Goal: Task Accomplishment & Management: Manage account settings

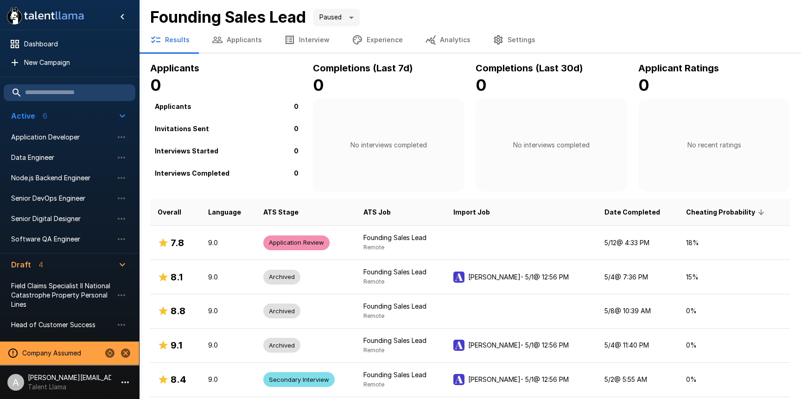
click at [288, 38] on icon "button" at bounding box center [289, 39] width 11 height 11
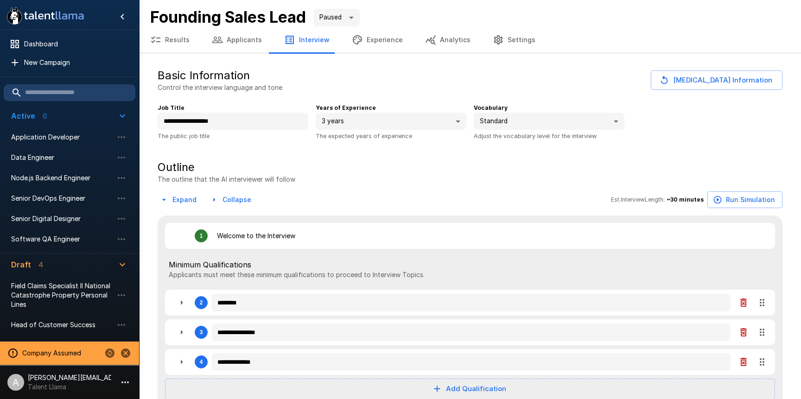
type textarea "*"
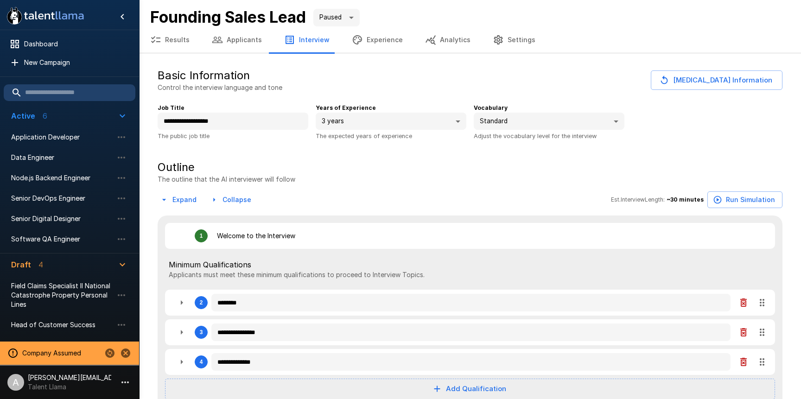
type textarea "*"
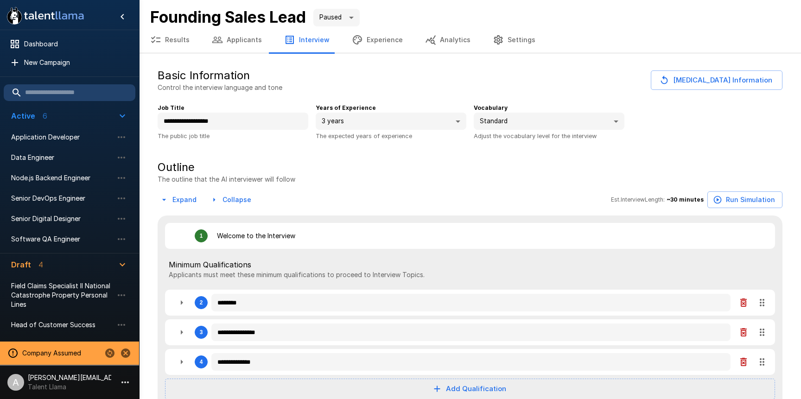
type textarea "*"
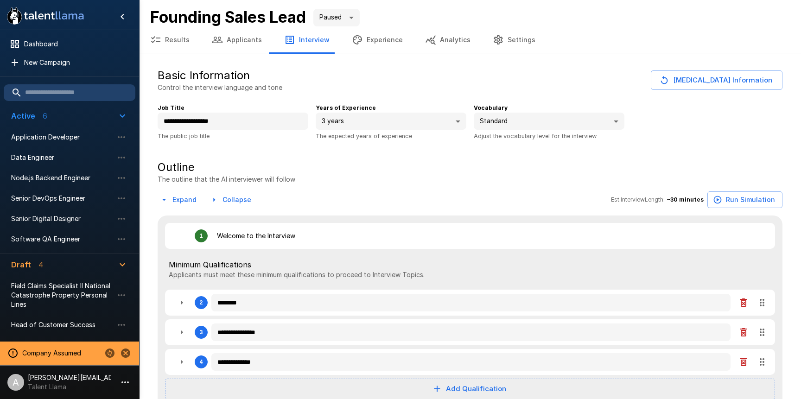
type textarea "*"
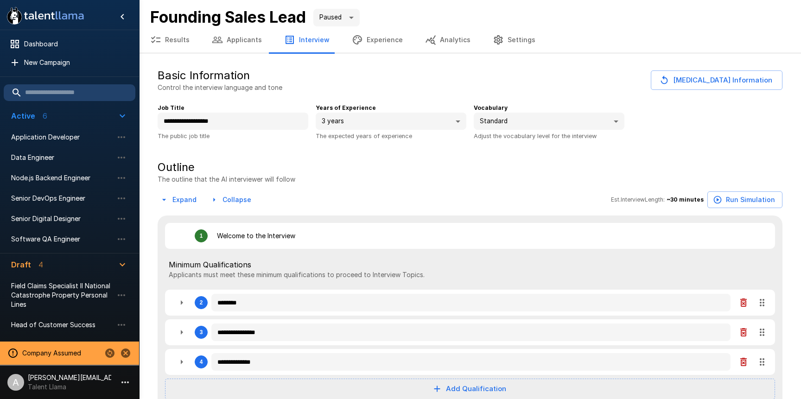
type textarea "*"
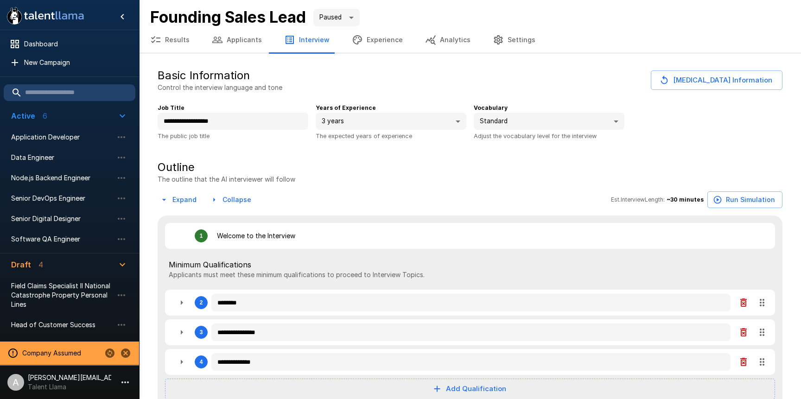
type textarea "*"
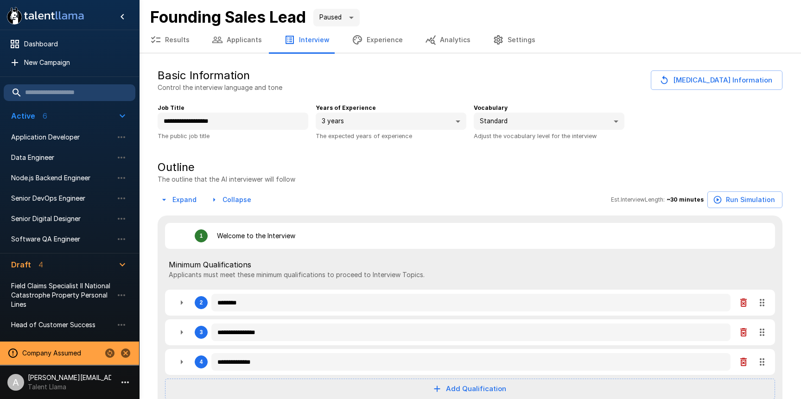
type textarea "*"
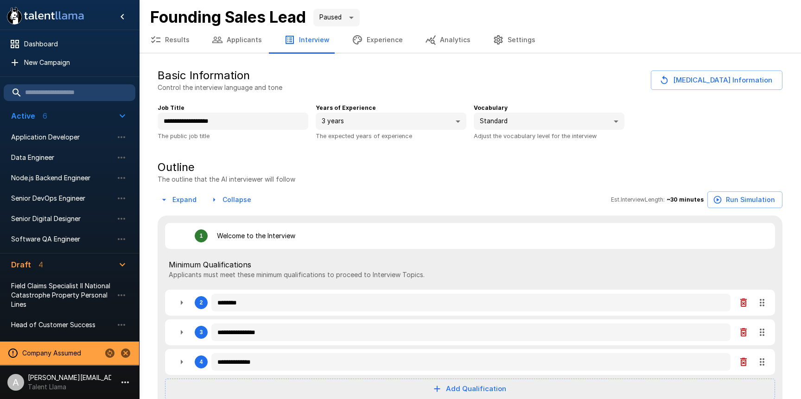
type textarea "*"
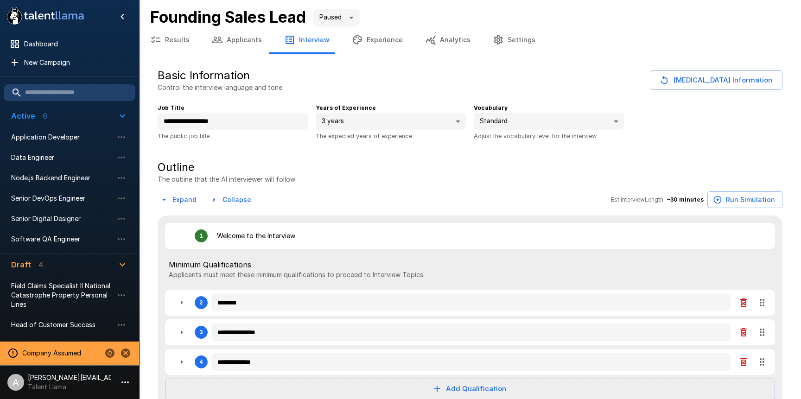
type textarea "*"
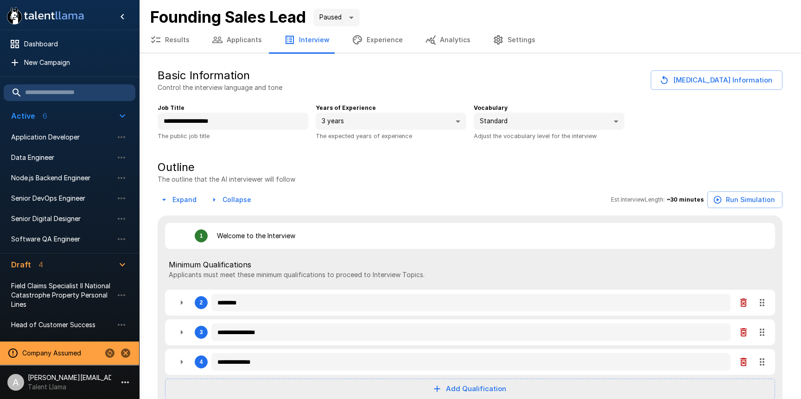
type textarea "*"
click at [125, 353] on icon "Stop assuming this company" at bounding box center [125, 352] width 11 height 11
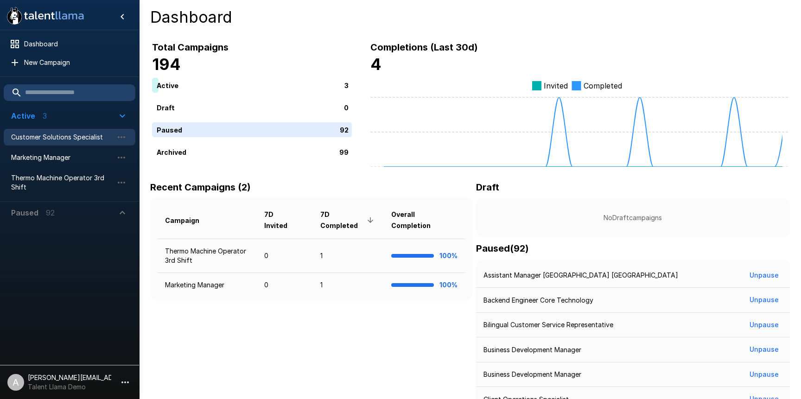
click at [64, 138] on span "Customer Solutions Specialist" at bounding box center [62, 136] width 102 height 9
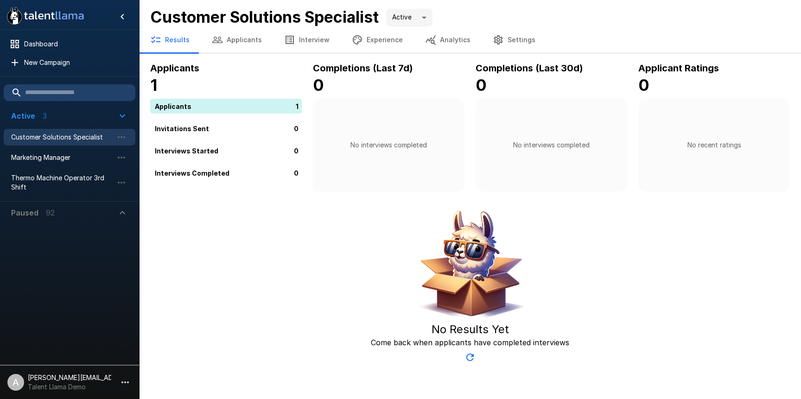
click at [302, 48] on button "Interview" at bounding box center [307, 40] width 68 height 26
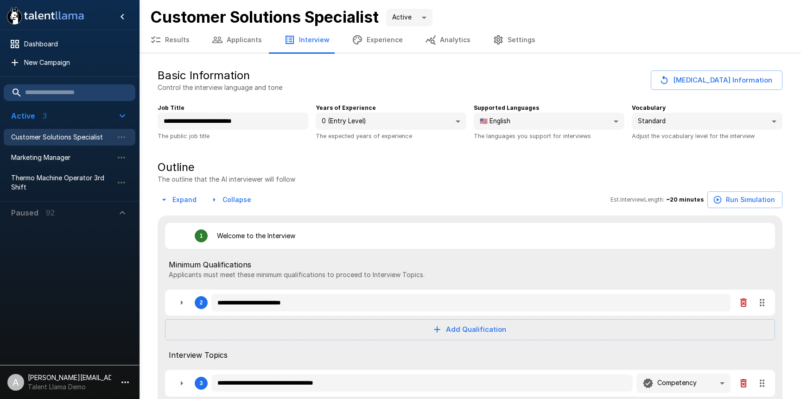
type textarea "*"
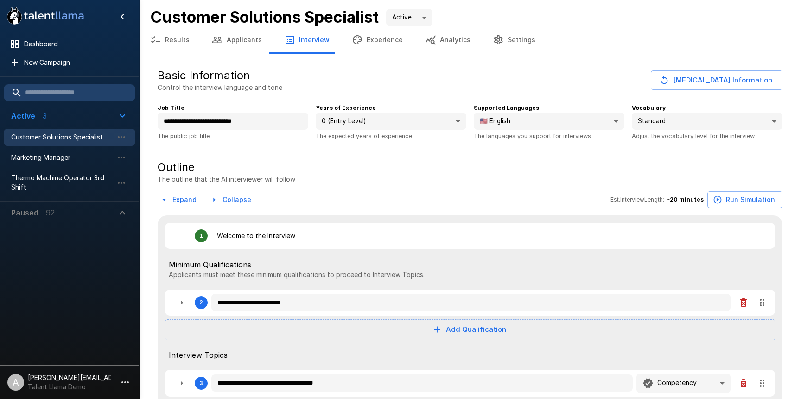
type textarea "*"
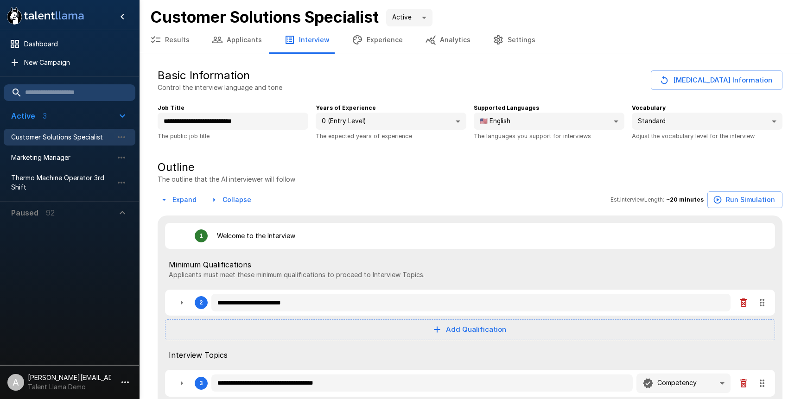
type textarea "*"
click at [226, 48] on button "Applicants" at bounding box center [237, 40] width 72 height 26
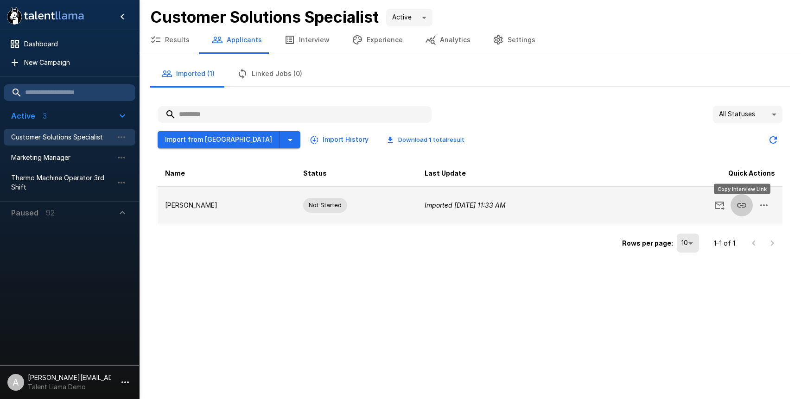
click at [736, 207] on icon "Copy Interview Link" at bounding box center [741, 205] width 11 height 11
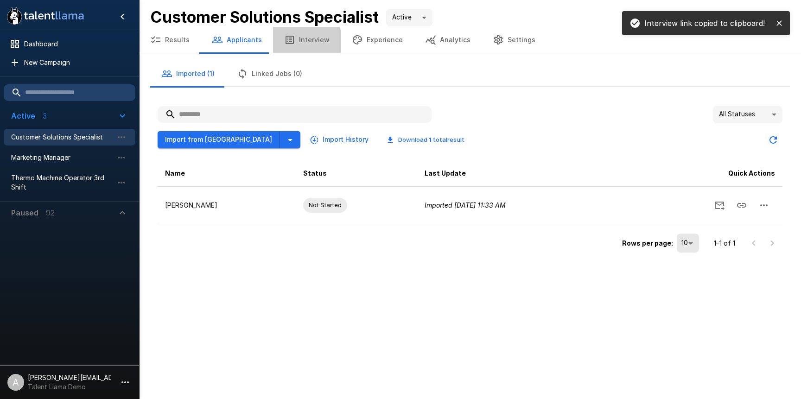
click at [289, 42] on icon "button" at bounding box center [289, 40] width 8 height 8
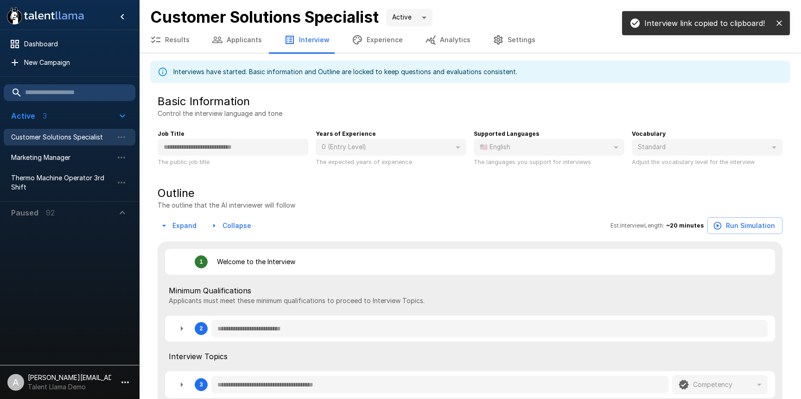
type textarea "*"
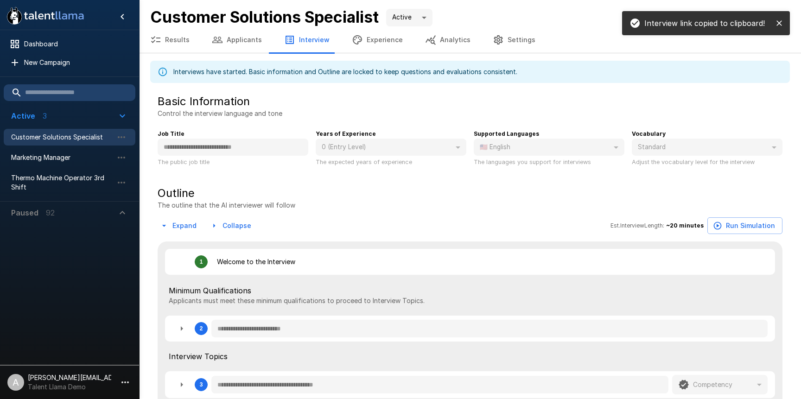
type textarea "*"
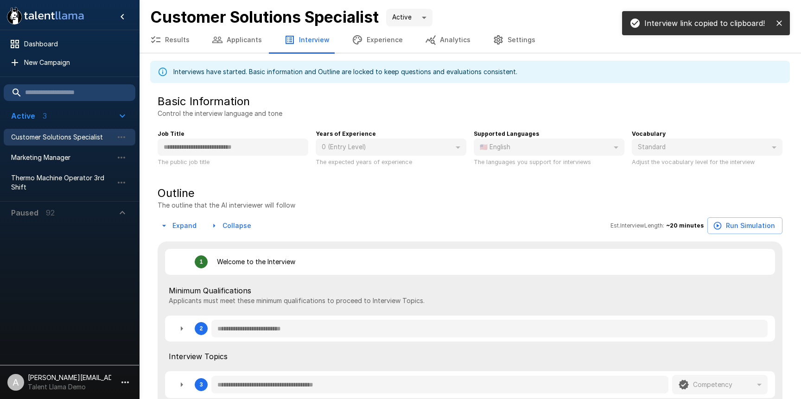
type textarea "*"
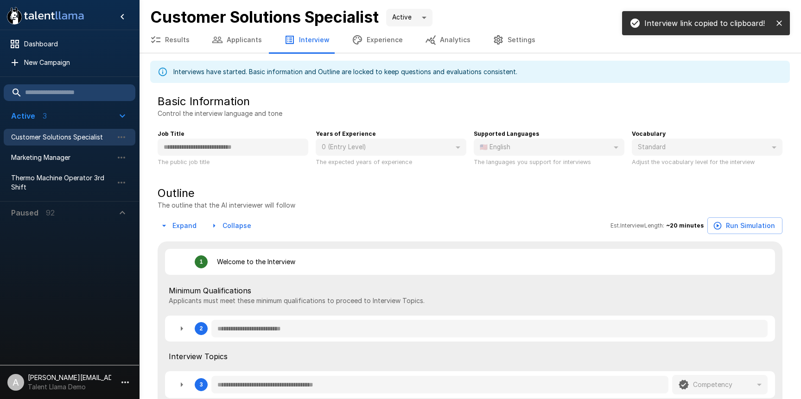
type textarea "*"
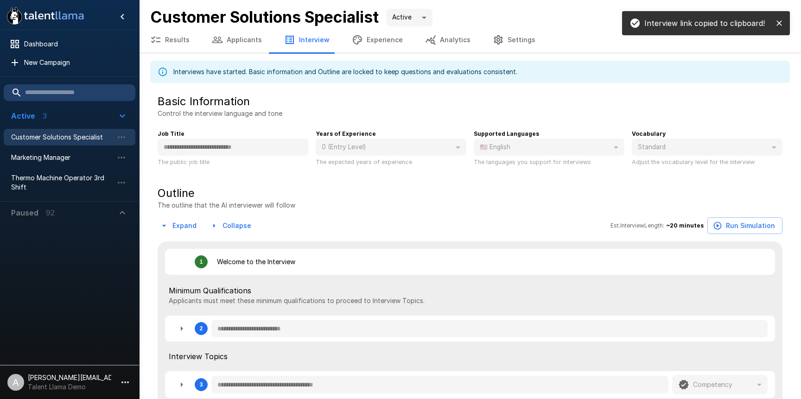
type textarea "*"
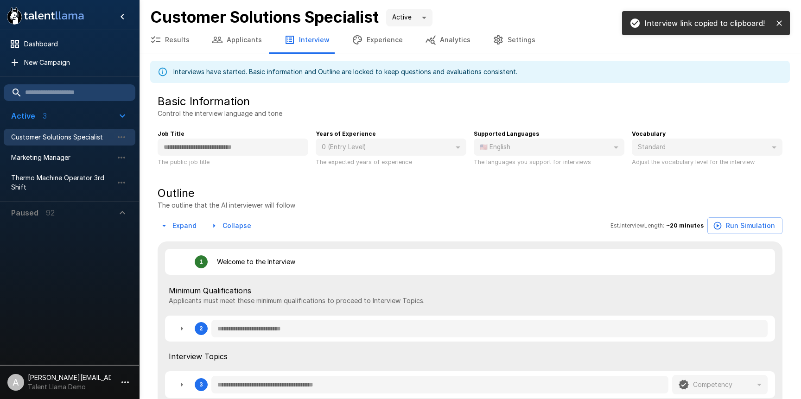
type textarea "*"
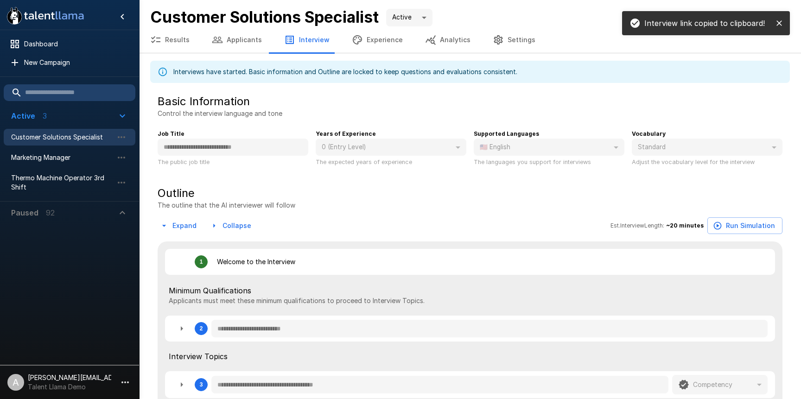
type textarea "*"
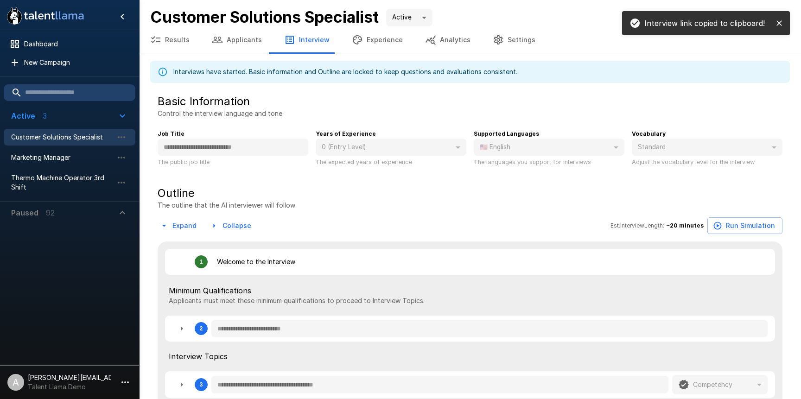
type textarea "*"
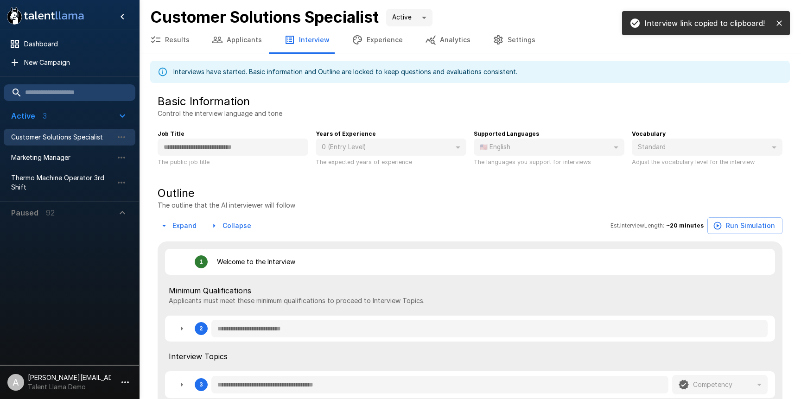
type textarea "*"
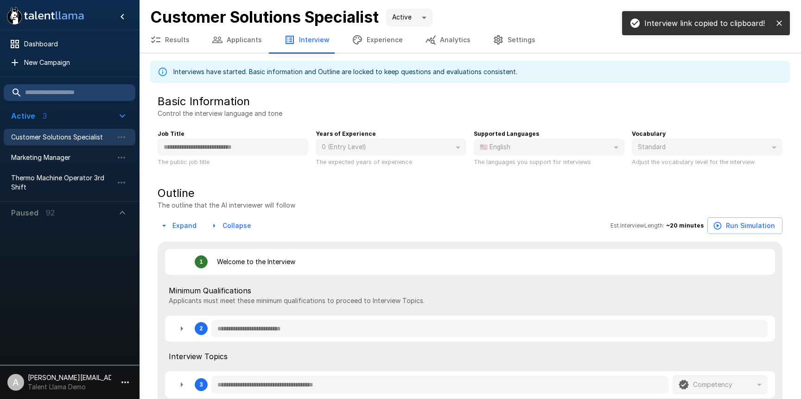
type textarea "*"
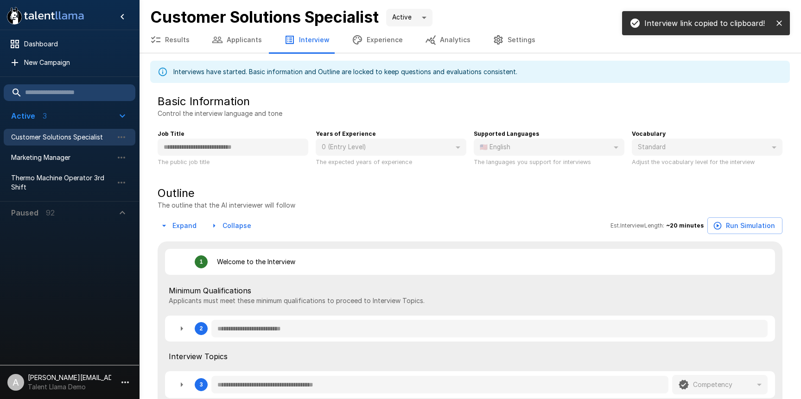
type textarea "*"
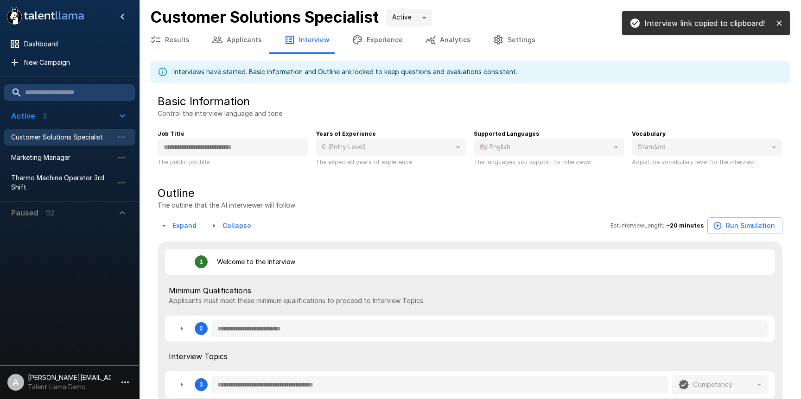
type textarea "*"
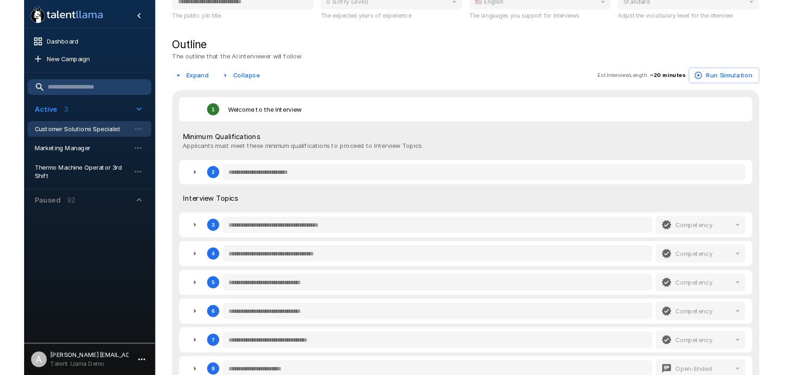
scroll to position [241, 0]
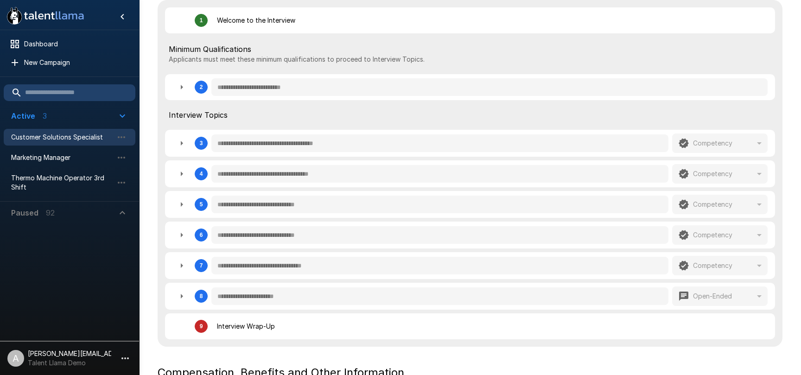
type textarea "*"
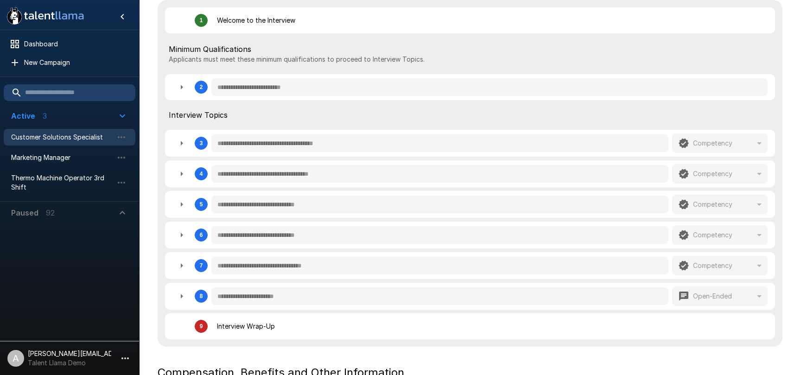
type textarea "*"
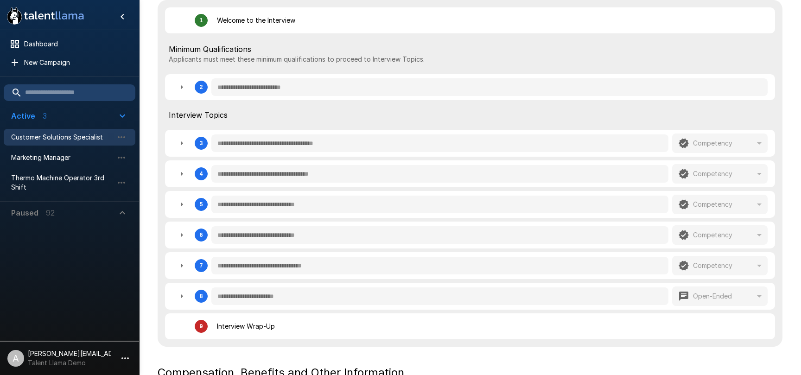
type textarea "*"
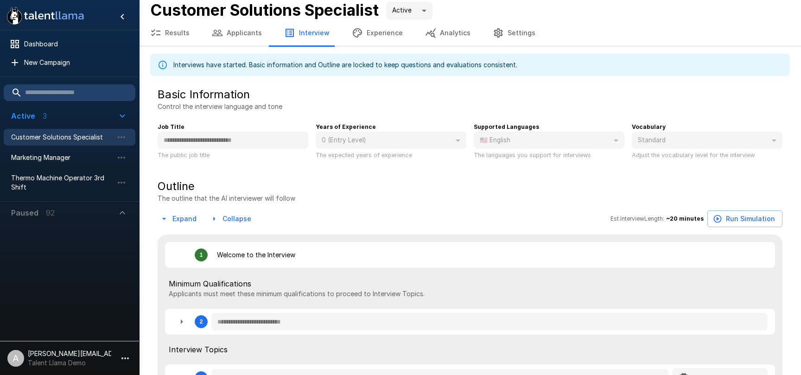
scroll to position [0, 0]
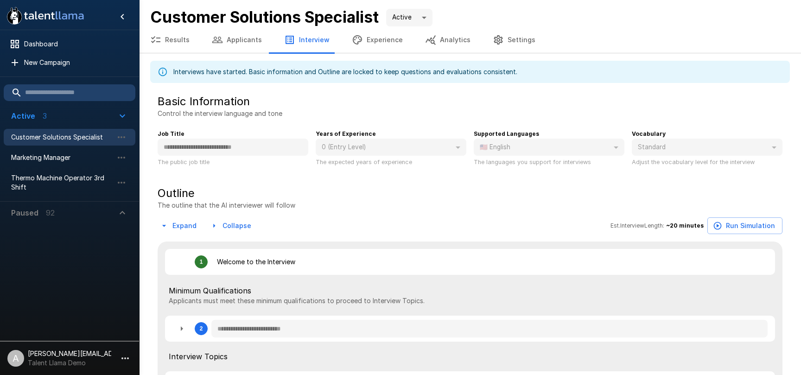
drag, startPoint x: 58, startPoint y: 60, endPoint x: 125, endPoint y: 76, distance: 69.0
click at [58, 60] on span "New Campaign" at bounding box center [76, 62] width 104 height 9
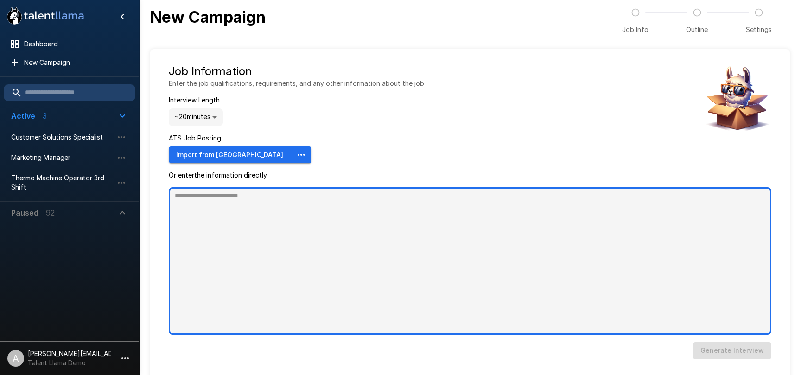
click at [301, 212] on textarea at bounding box center [470, 260] width 602 height 147
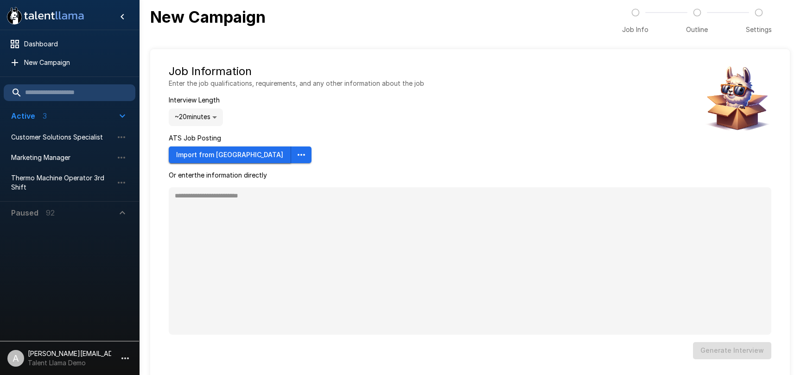
type textarea "*"
click at [218, 154] on button "Import from Ashby" at bounding box center [230, 154] width 122 height 17
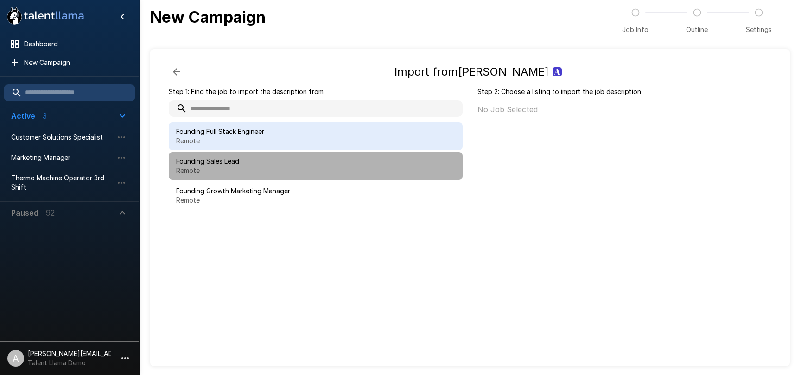
drag, startPoint x: 276, startPoint y: 177, endPoint x: 431, endPoint y: 143, distance: 159.3
click at [282, 175] on div "Founding Sales Lead Remote" at bounding box center [316, 166] width 294 height 28
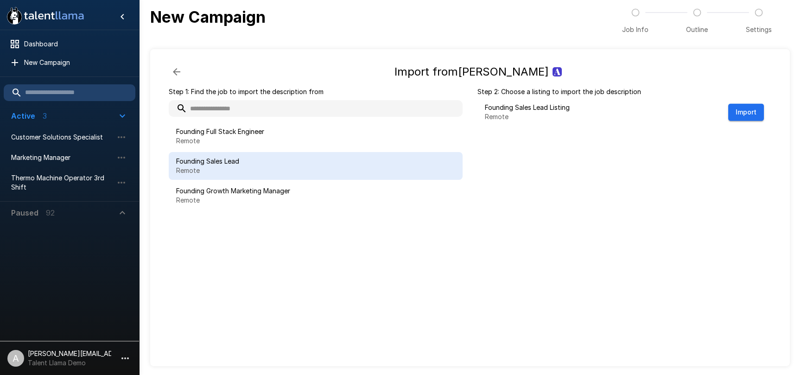
click at [118, 362] on button "button" at bounding box center [125, 358] width 16 height 16
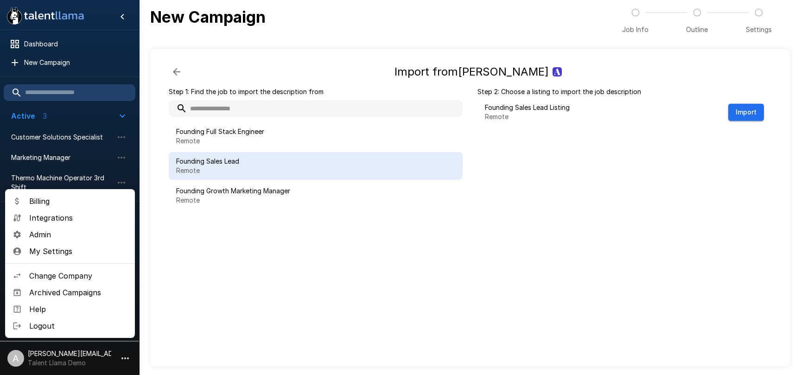
click at [45, 222] on span "Integrations" at bounding box center [78, 217] width 98 height 11
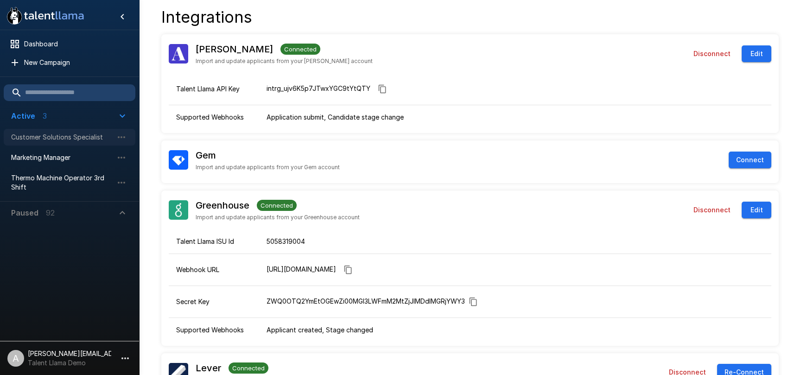
click at [95, 133] on span "Customer Solutions Specialist" at bounding box center [62, 136] width 102 height 9
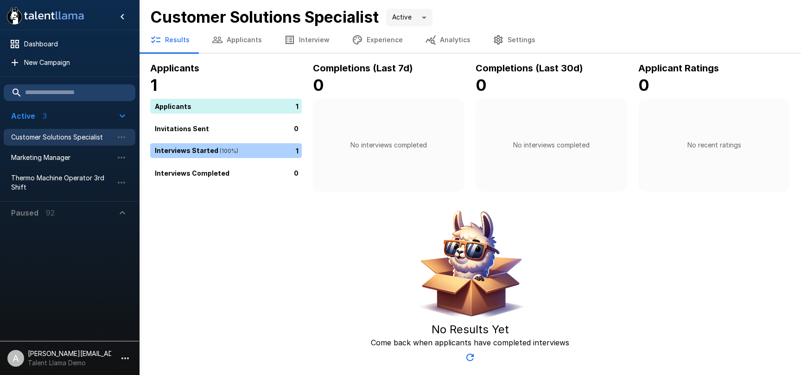
click at [98, 355] on p "adam+prodtest1@talentllama.com" at bounding box center [69, 353] width 83 height 9
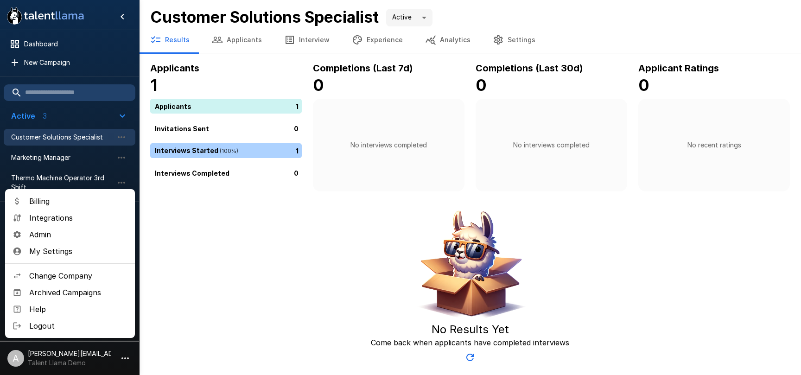
click at [56, 219] on span "Integrations" at bounding box center [78, 217] width 98 height 11
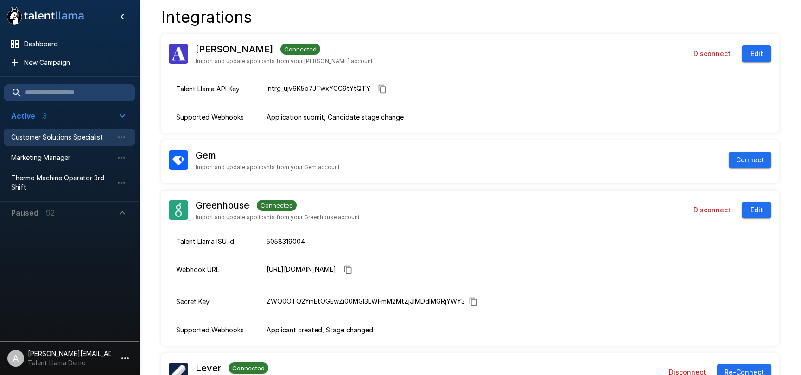
click at [45, 141] on span "Customer Solutions Specialist" at bounding box center [62, 136] width 102 height 9
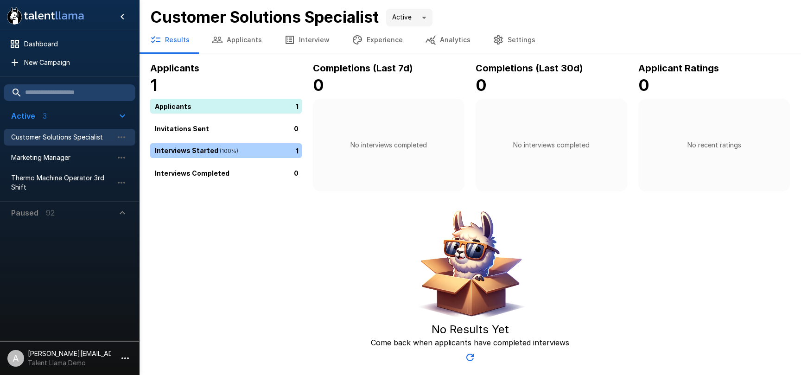
click at [299, 43] on button "Interview" at bounding box center [307, 40] width 68 height 26
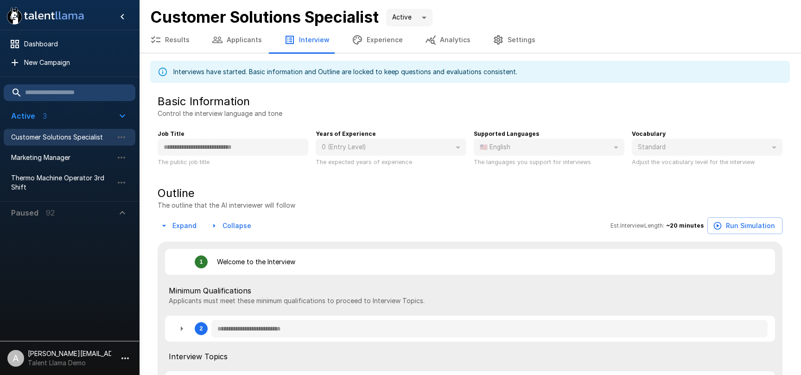
type textarea "*"
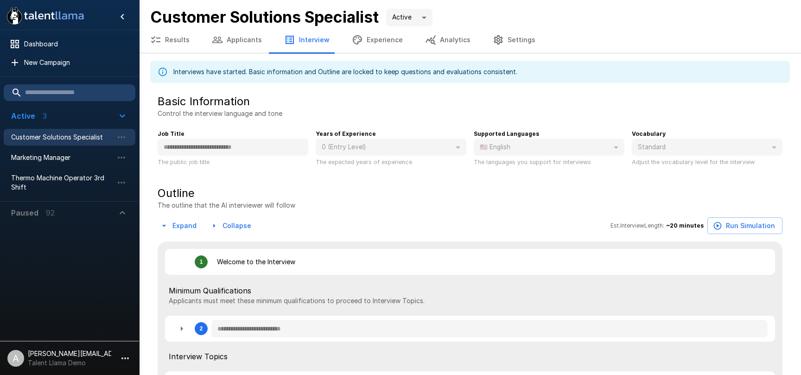
type textarea "*"
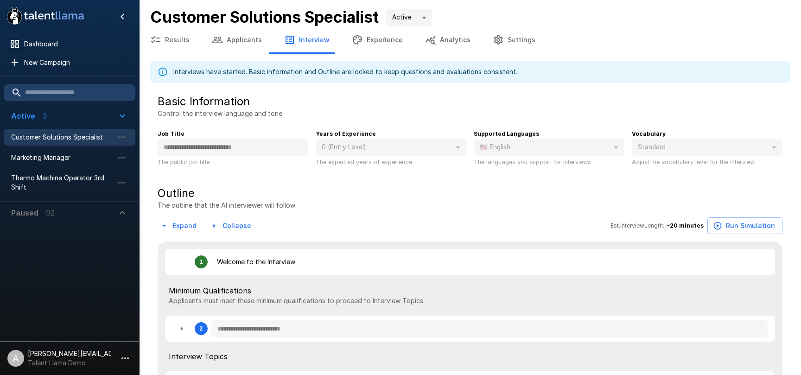
type textarea "*"
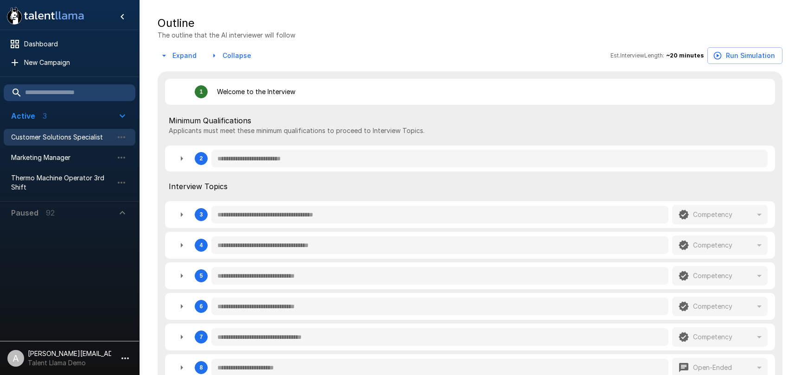
scroll to position [169, 0]
click at [174, 160] on button "button" at bounding box center [181, 159] width 19 height 19
type textarea "*"
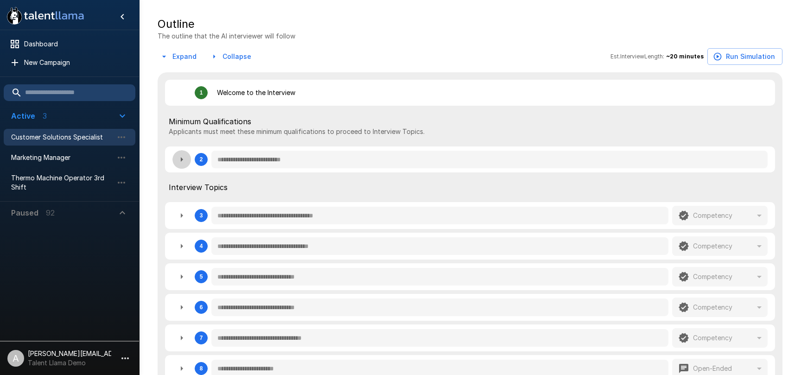
type textarea "*"
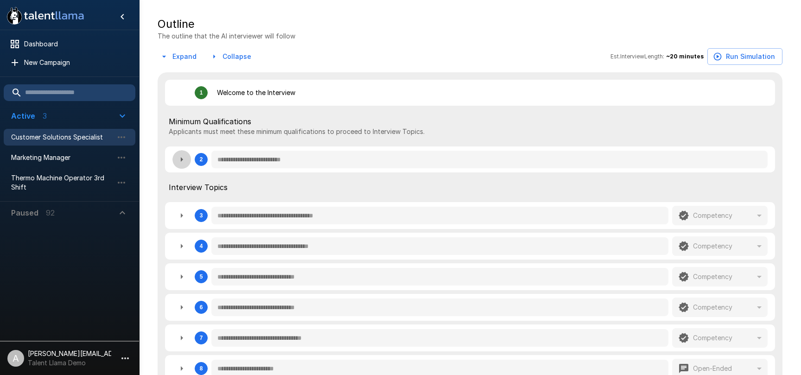
type textarea "*"
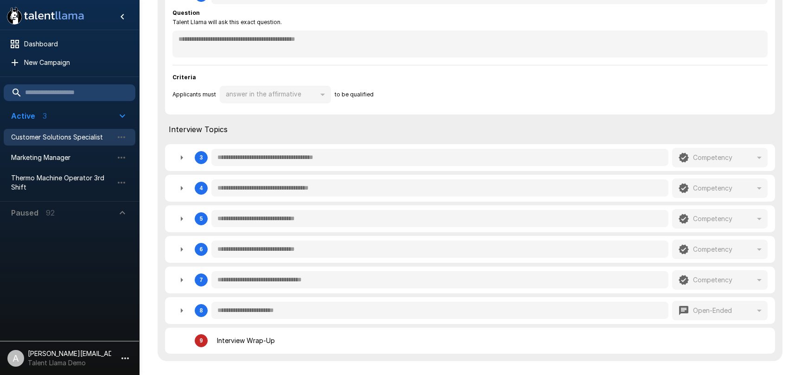
scroll to position [340, 0]
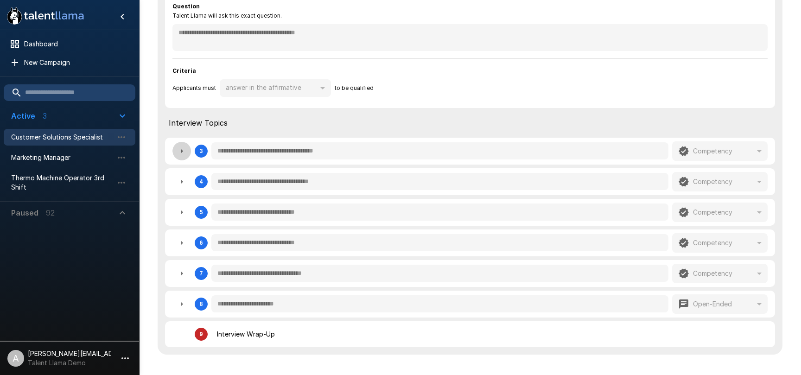
click at [185, 151] on icon "button" at bounding box center [181, 150] width 11 height 11
type textarea "*"
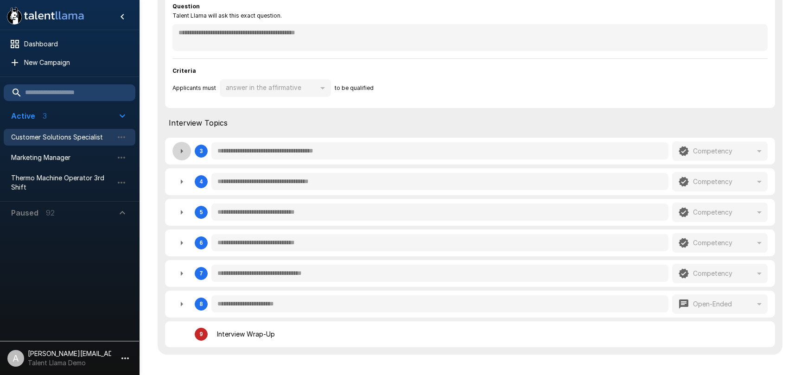
type textarea "*"
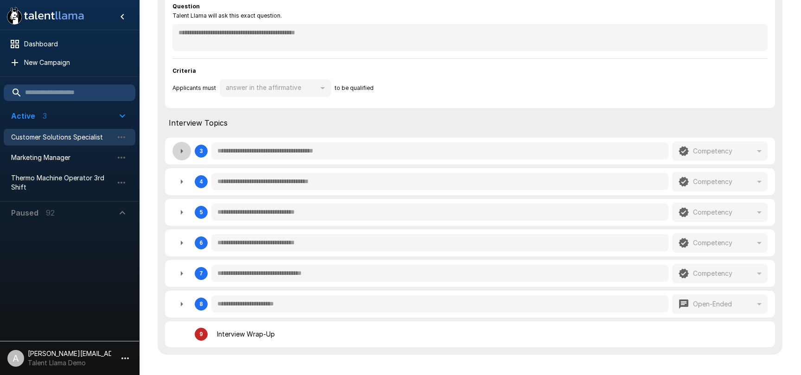
type textarea "*"
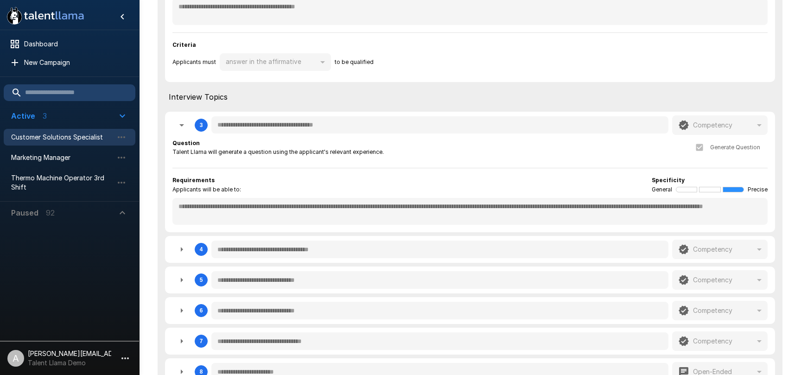
scroll to position [393, 0]
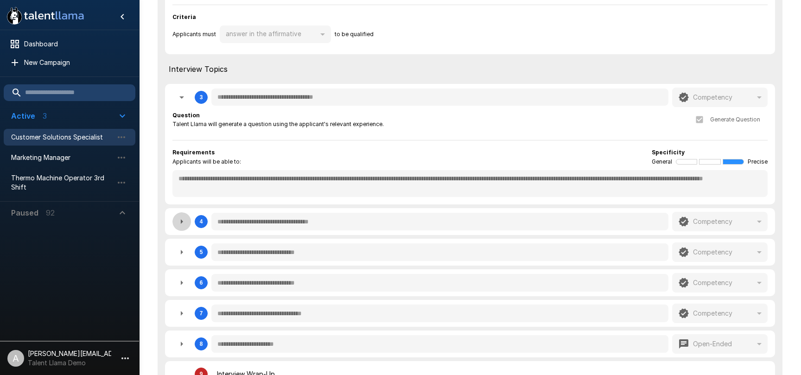
click at [186, 220] on icon "button" at bounding box center [181, 221] width 11 height 11
type textarea "*"
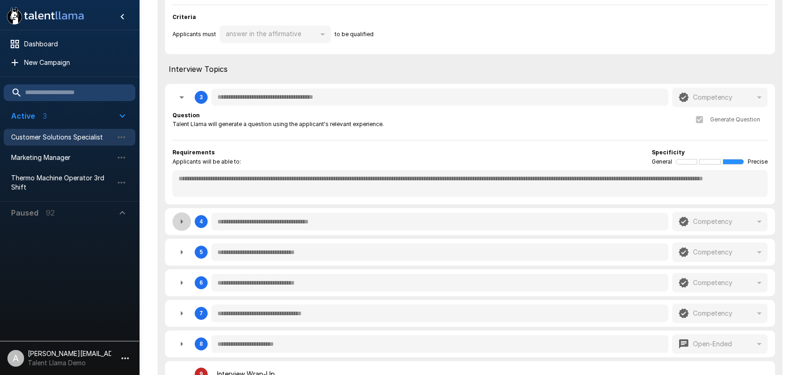
type textarea "*"
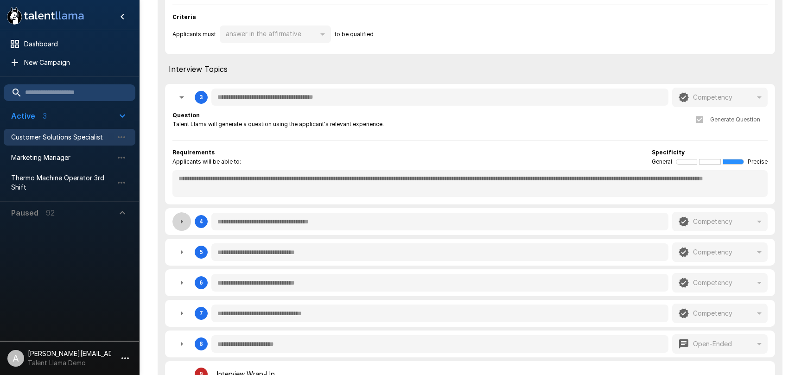
type textarea "*"
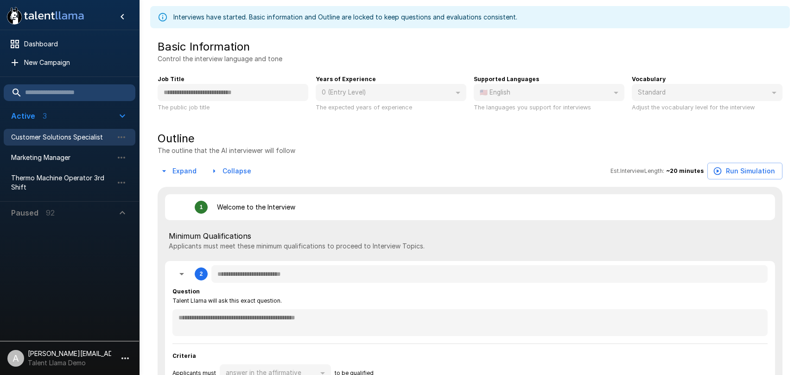
scroll to position [151, 0]
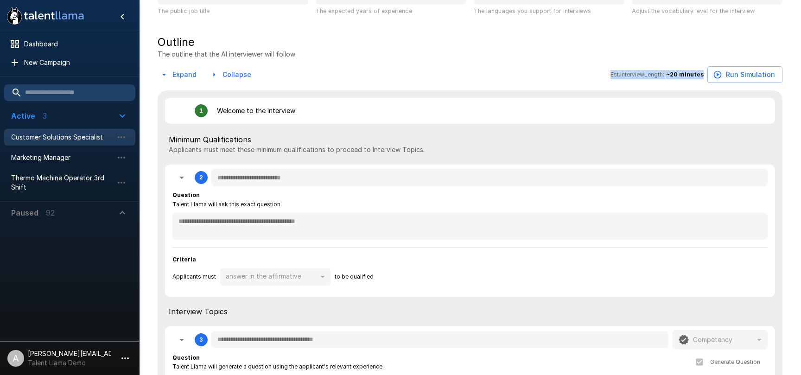
drag, startPoint x: 699, startPoint y: 75, endPoint x: 605, endPoint y: 74, distance: 94.0
click at [605, 74] on div "Expand Collapse Est. Interview Length: ~ 20 minutes Run Simulation" at bounding box center [470, 74] width 624 height 17
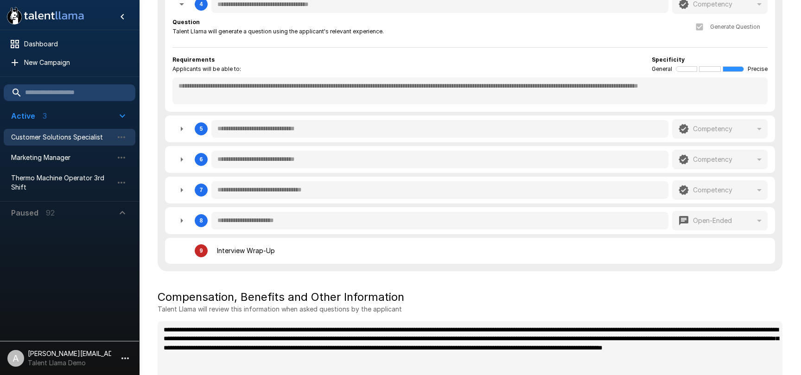
scroll to position [647, 0]
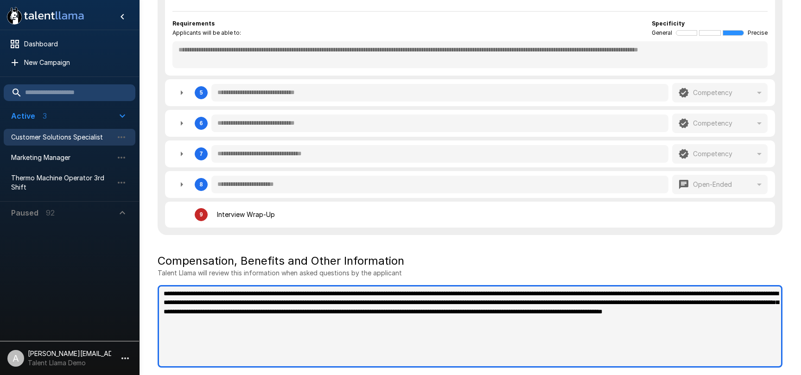
type textarea "*"
click at [315, 335] on textarea "**********" at bounding box center [470, 326] width 624 height 82
drag, startPoint x: 191, startPoint y: 290, endPoint x: 519, endPoint y: 323, distance: 329.7
click at [518, 323] on textarea "**********" at bounding box center [470, 326] width 624 height 82
click at [539, 321] on textarea "**********" at bounding box center [470, 326] width 624 height 82
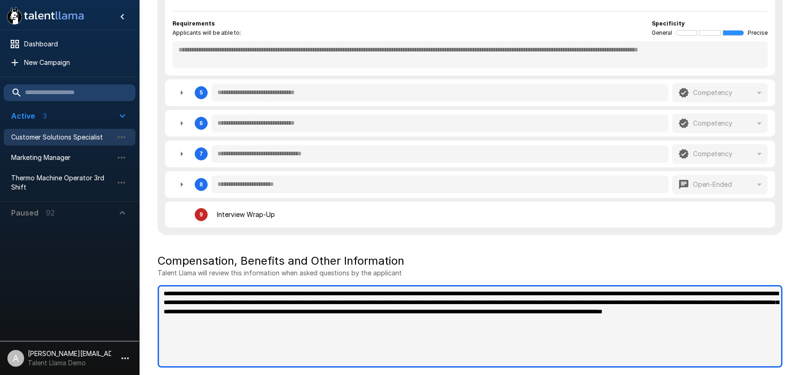
drag, startPoint x: 530, startPoint y: 321, endPoint x: 166, endPoint y: 282, distance: 365.7
click at [167, 283] on div "**********" at bounding box center [470, 310] width 624 height 114
type textarea "*"
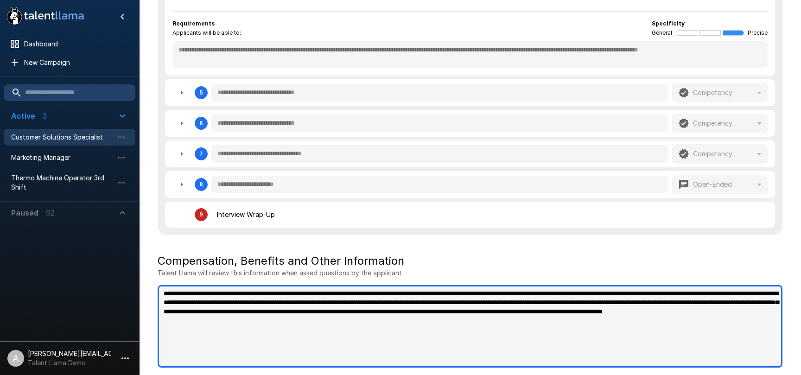
type textarea "*"
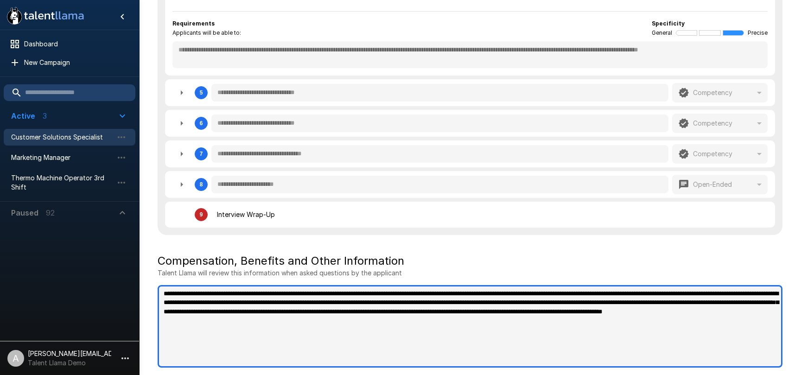
type textarea "*"
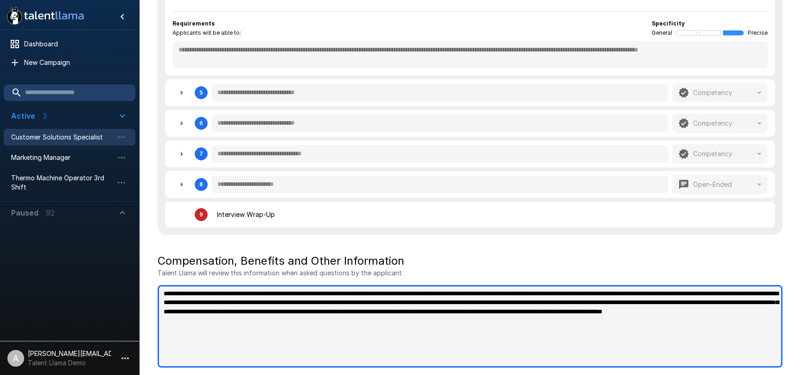
type textarea "*"
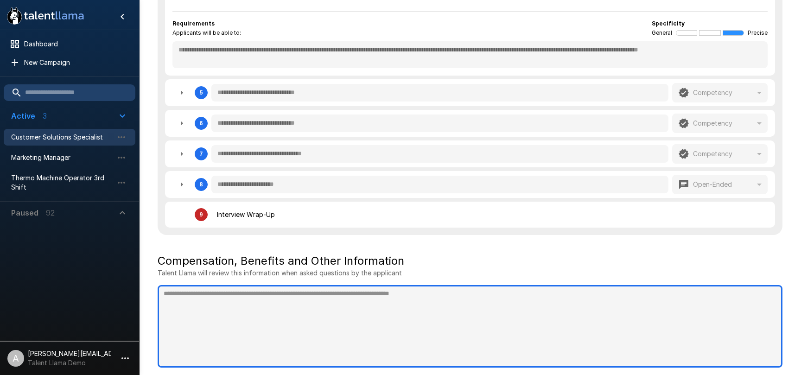
click at [357, 333] on textarea at bounding box center [470, 326] width 624 height 82
type textarea "*"
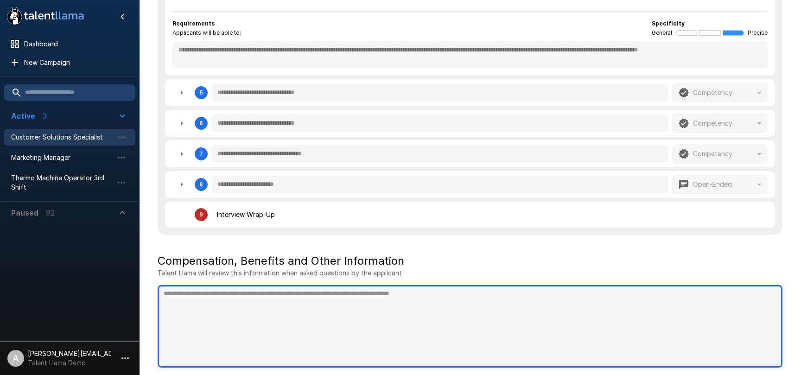
type textarea "*"
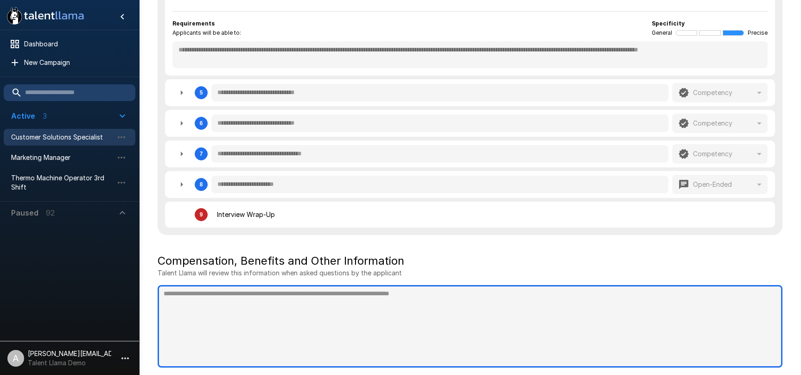
type textarea "*"
type textarea "**********"
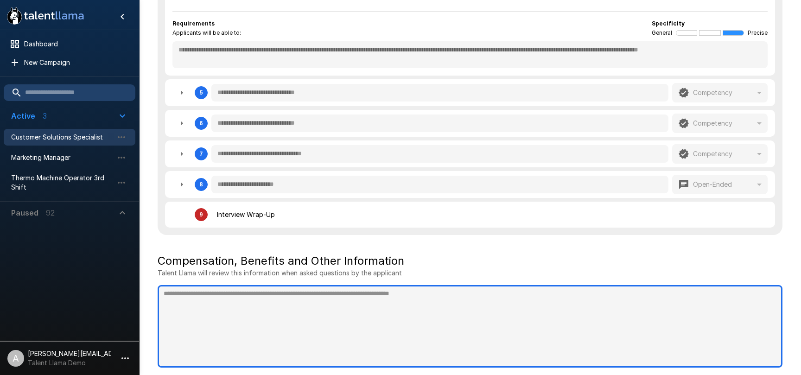
type textarea "*"
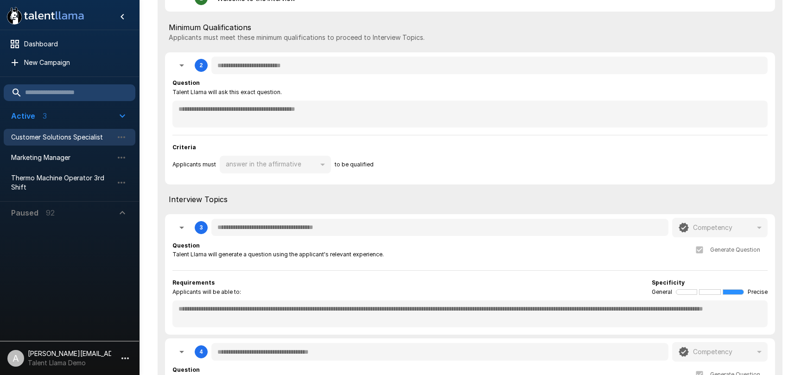
scroll to position [0, 0]
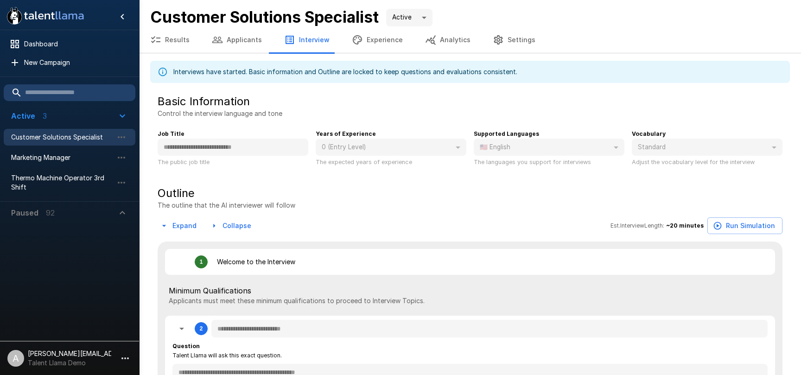
type textarea "*"
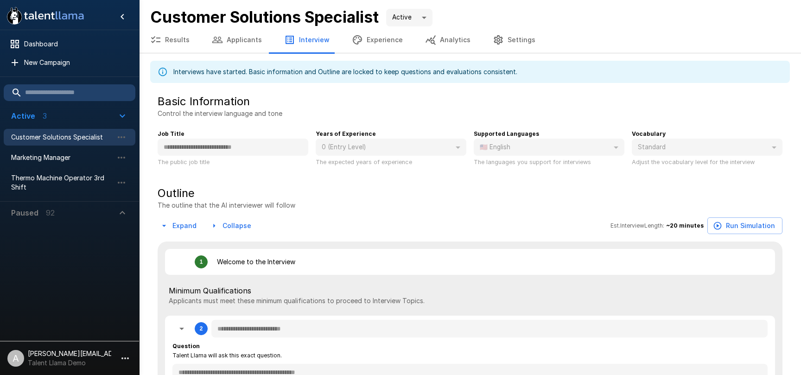
type textarea "*"
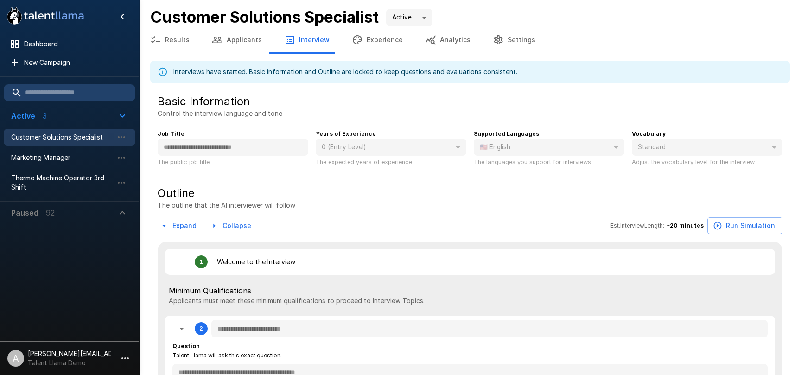
type textarea "*"
click at [364, 50] on button "Experience" at bounding box center [377, 40] width 73 height 26
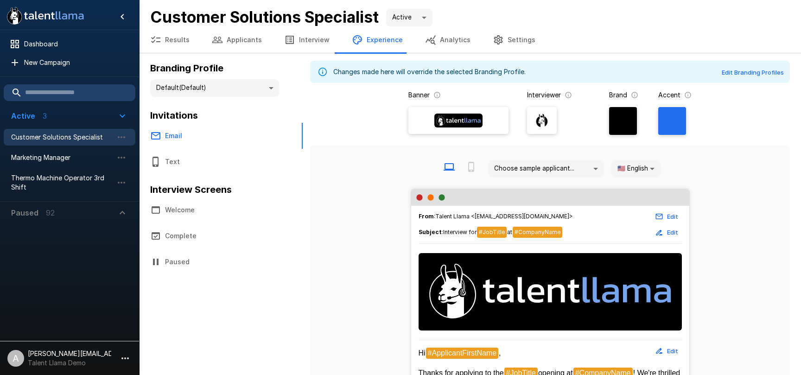
click at [273, 88] on body ".st0{fill:#FFFFFF;} .st1{fill:#76a4ed;} Dashboard New Campaign Active 3 Custome…" at bounding box center [400, 187] width 801 height 375
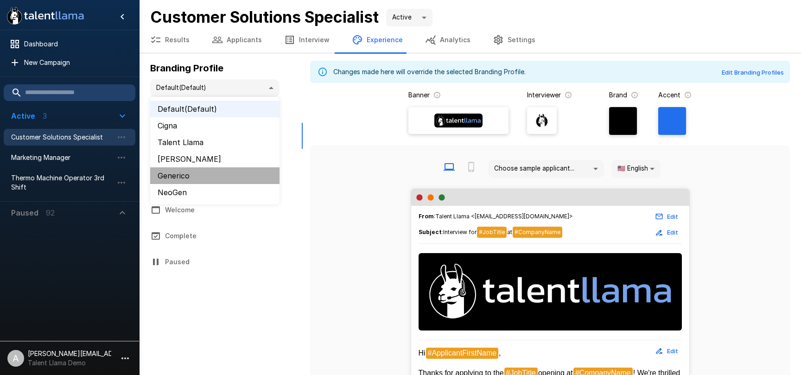
click at [231, 180] on li "Generico" at bounding box center [214, 175] width 129 height 17
type input "**********"
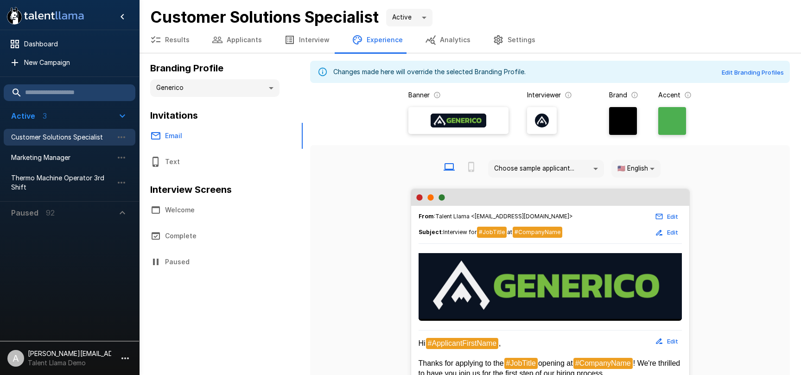
click at [272, 81] on body ".st0{fill:#FFFFFF;} .st1{fill:#76a4ed;} Dashboard New Campaign Active 3 Custome…" at bounding box center [400, 187] width 801 height 375
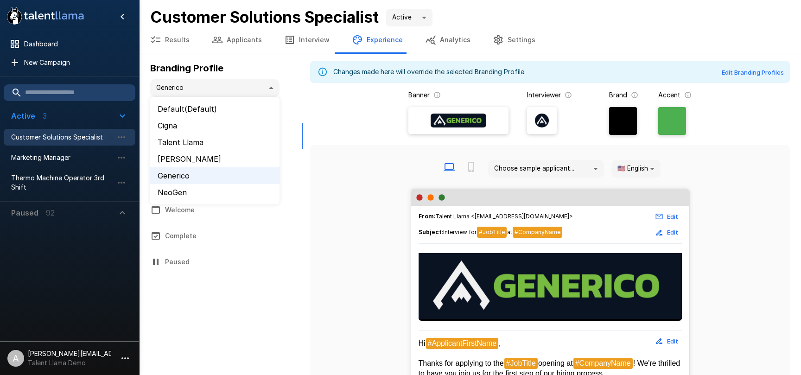
click at [348, 185] on div at bounding box center [400, 187] width 801 height 375
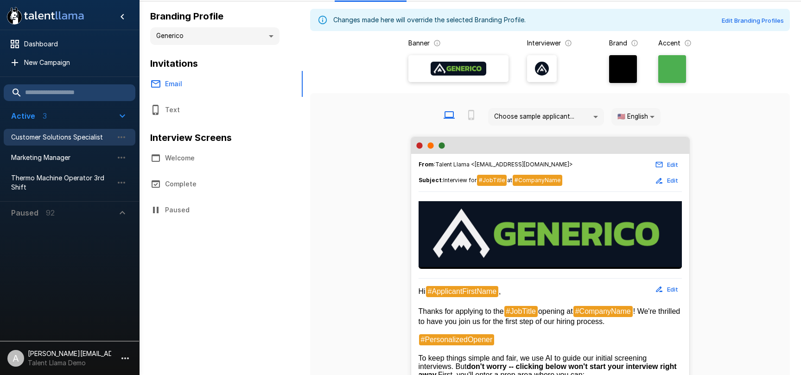
scroll to position [50, 0]
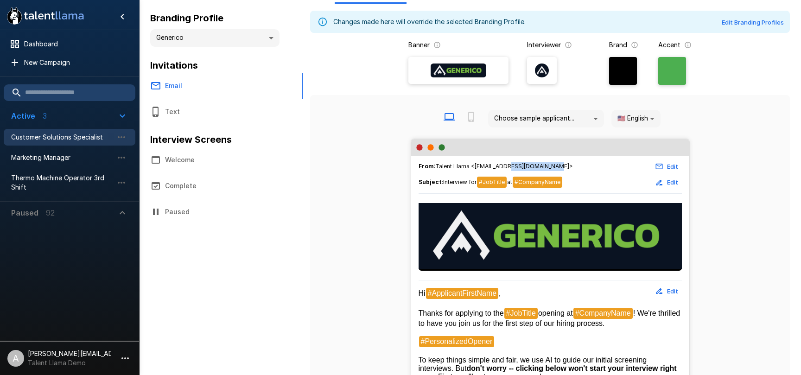
drag, startPoint x: 504, startPoint y: 165, endPoint x: 545, endPoint y: 165, distance: 40.8
click at [545, 165] on span "From : Talent Llama <interviews@talentllama.com>" at bounding box center [495, 166] width 154 height 9
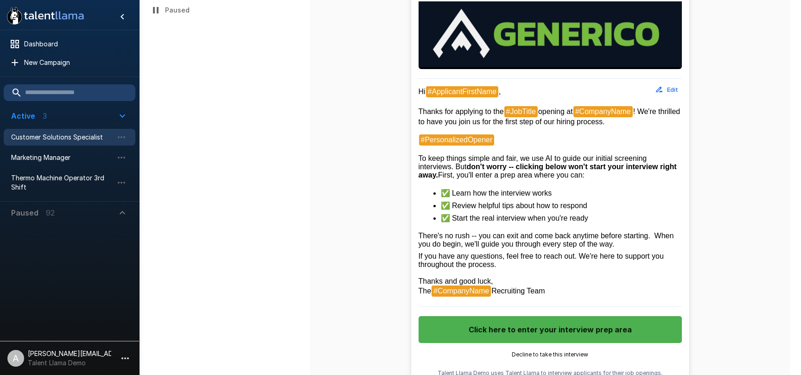
scroll to position [268, 0]
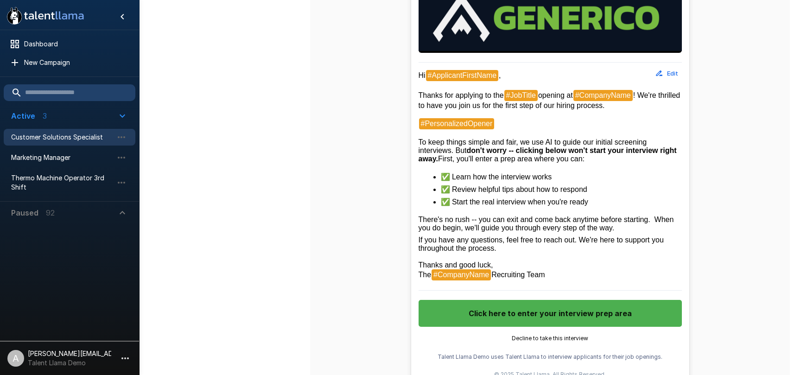
click at [668, 75] on button "Edit" at bounding box center [667, 73] width 30 height 14
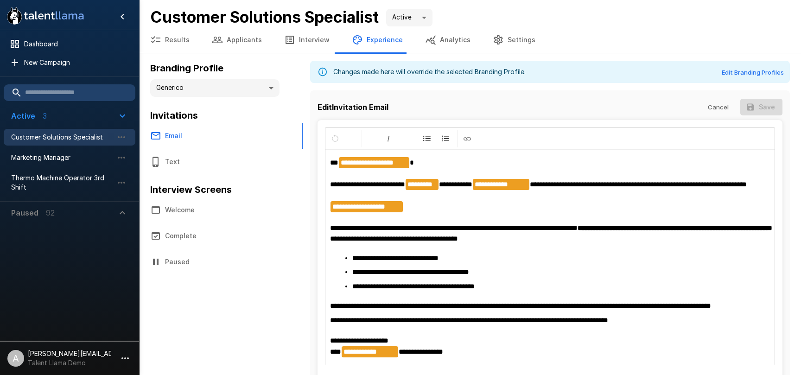
scroll to position [47, 0]
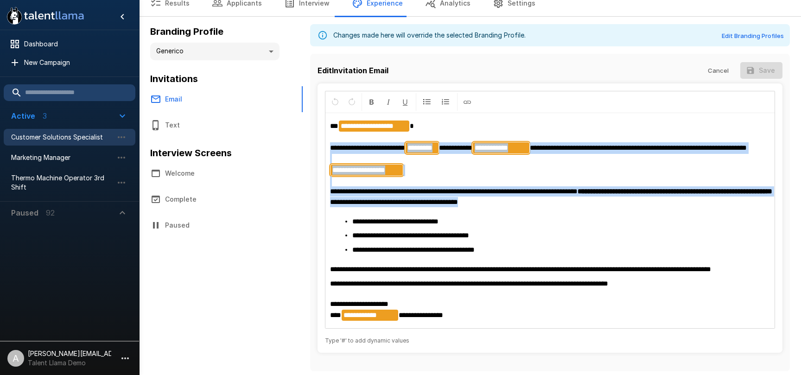
drag, startPoint x: 580, startPoint y: 199, endPoint x: 331, endPoint y: 132, distance: 258.0
click at [331, 132] on p "**********" at bounding box center [550, 163] width 440 height 87
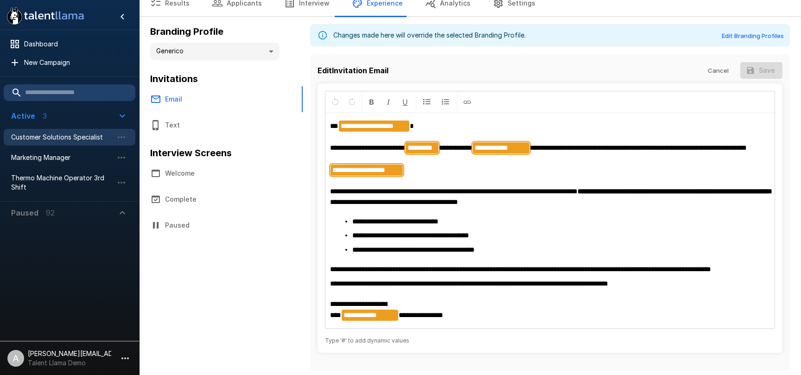
click at [421, 241] on ul "**********" at bounding box center [553, 235] width 432 height 38
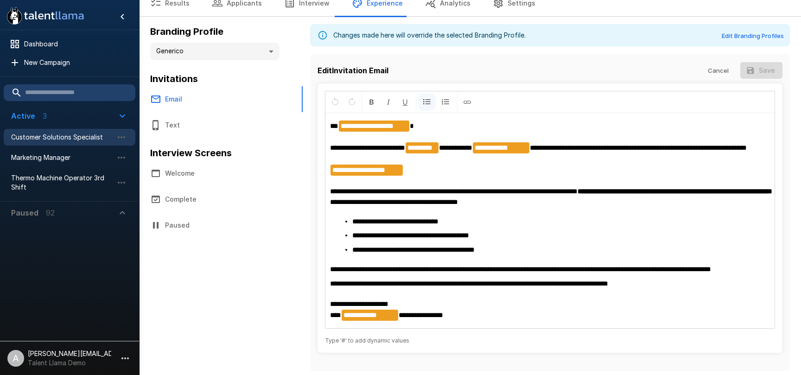
click at [178, 117] on button "Text" at bounding box center [221, 125] width 164 height 26
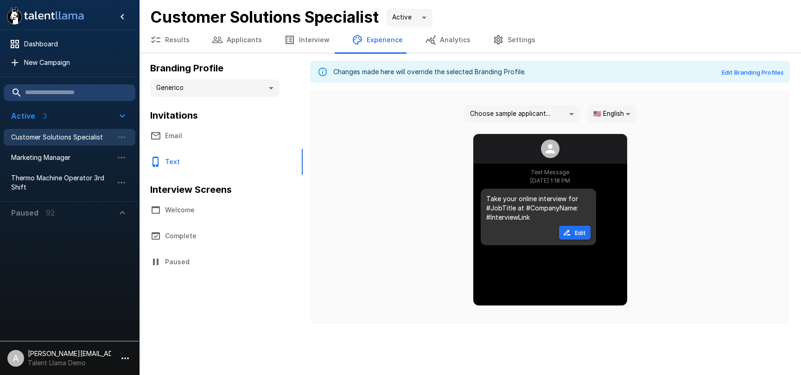
click at [217, 209] on button "Welcome" at bounding box center [221, 210] width 164 height 26
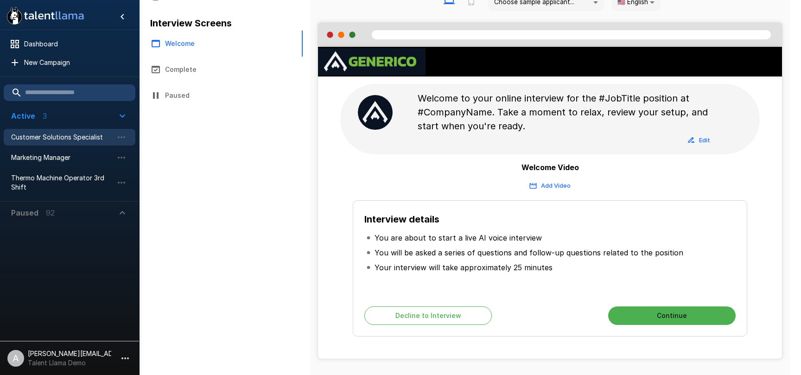
scroll to position [173, 0]
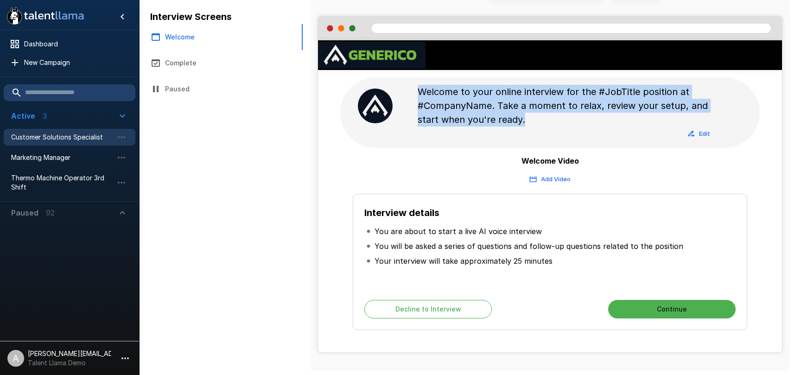
drag, startPoint x: 468, startPoint y: 91, endPoint x: 592, endPoint y: 120, distance: 127.4
click at [592, 120] on p "Welcome to your online interview for the #JobTitle position at #CompanyName. Ta…" at bounding box center [567, 106] width 300 height 42
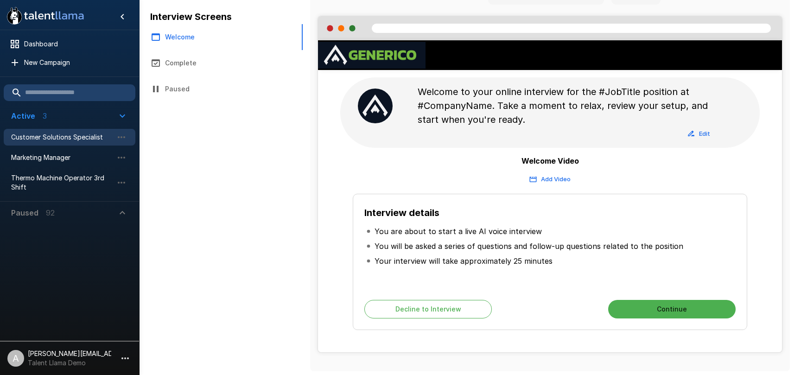
drag, startPoint x: 592, startPoint y: 120, endPoint x: 568, endPoint y: 143, distance: 32.8
click at [592, 120] on p "Welcome to your online interview for the #JobTitle position at #CompanyName. Ta…" at bounding box center [567, 106] width 300 height 42
click at [556, 178] on button "Add Video" at bounding box center [549, 179] width 45 height 14
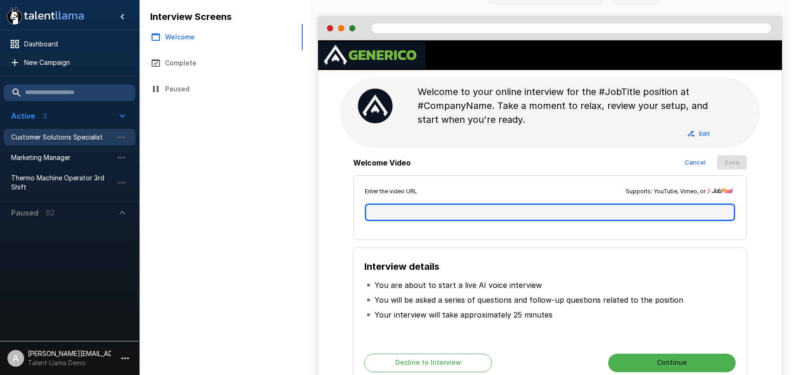
click at [525, 213] on input "text" at bounding box center [550, 212] width 370 height 18
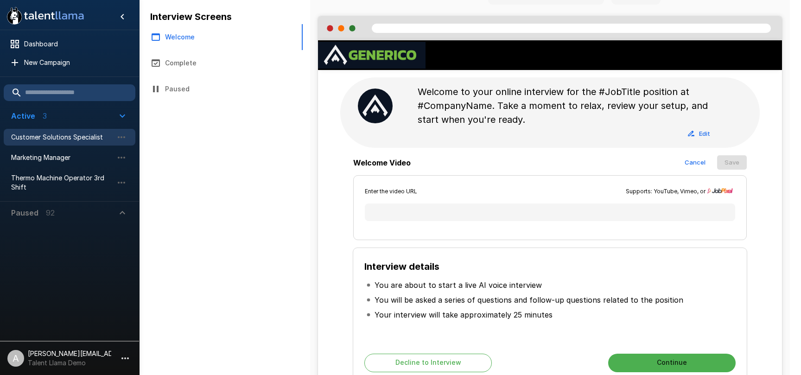
click at [531, 170] on div "Welcome Video Cancel Save" at bounding box center [549, 163] width 393 height 16
click at [695, 162] on button "Cancel" at bounding box center [695, 162] width 30 height 14
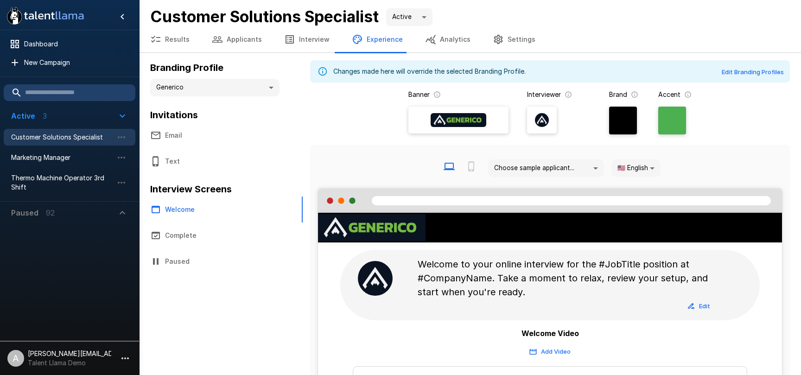
scroll to position [0, 0]
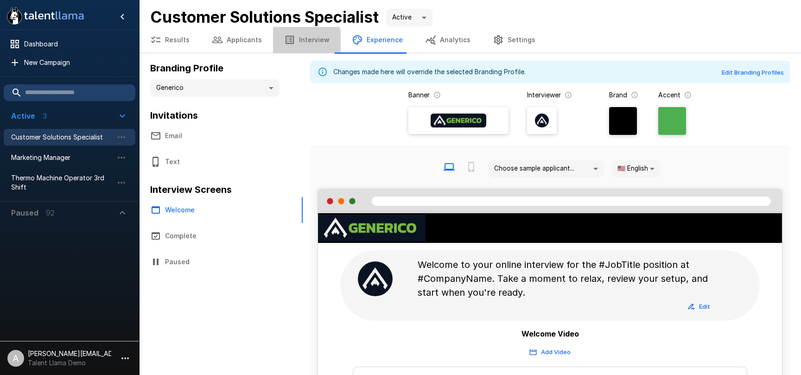
click at [296, 43] on button "Interview" at bounding box center [307, 40] width 68 height 26
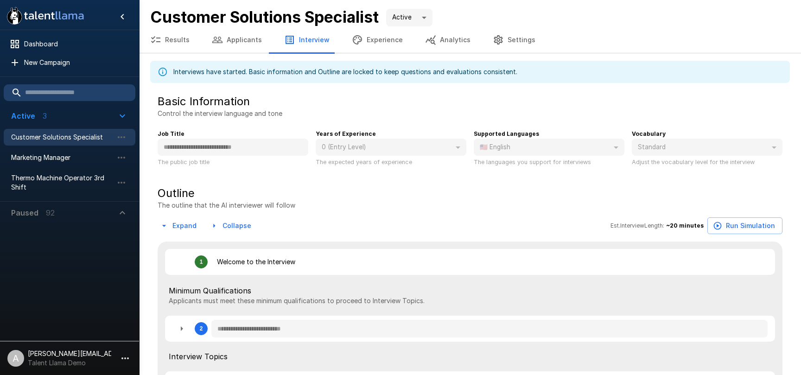
type textarea "*"
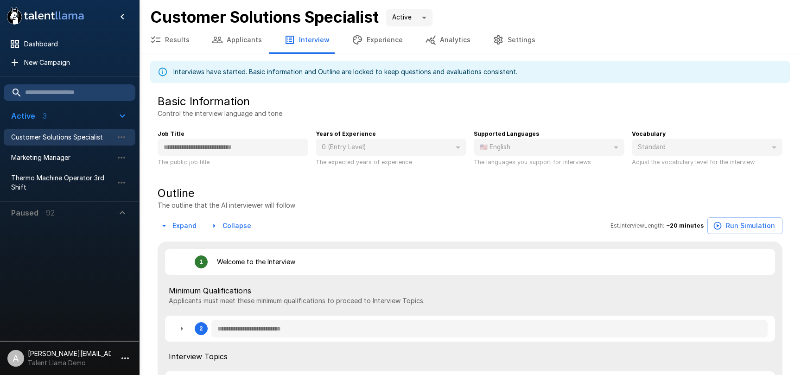
type textarea "*"
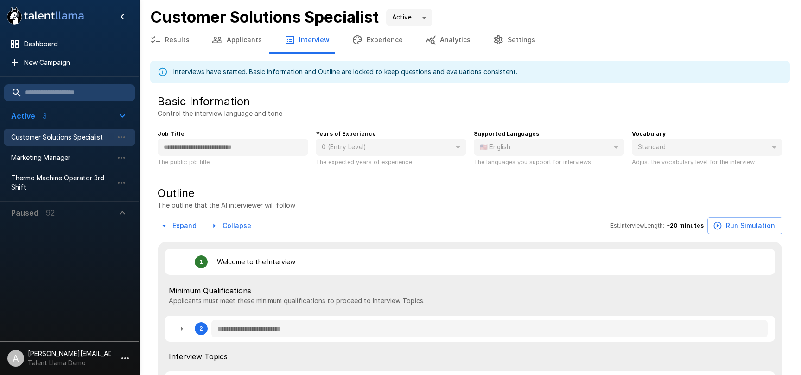
type textarea "*"
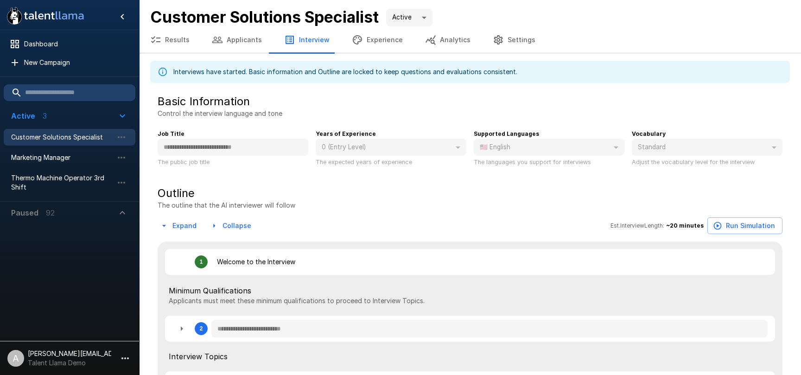
type textarea "*"
click at [121, 355] on icon "button" at bounding box center [125, 358] width 11 height 11
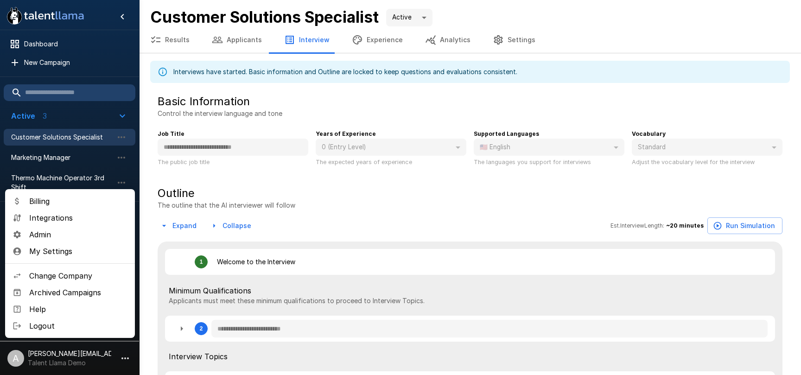
click at [76, 277] on span "Change Company" at bounding box center [78, 275] width 98 height 11
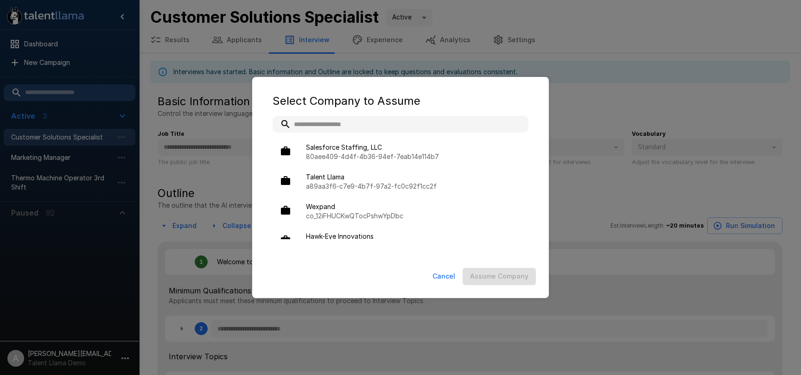
click at [361, 125] on input "text" at bounding box center [400, 124] width 256 height 17
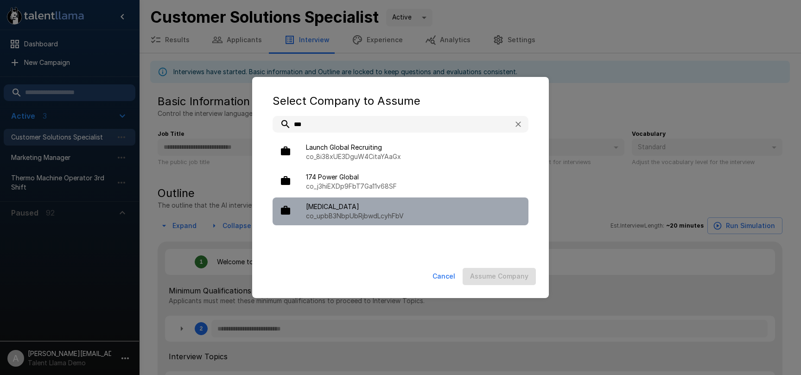
click at [367, 213] on p "co_upbB3NbpUbRjbwdLcyhFbV" at bounding box center [413, 215] width 215 height 9
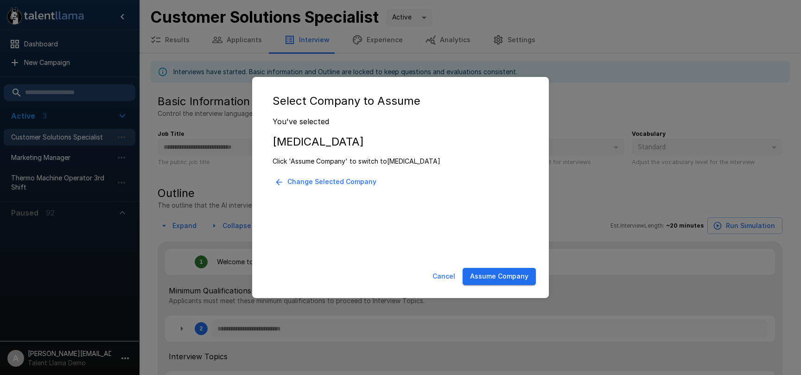
click at [506, 272] on button "Assume Company" at bounding box center [498, 276] width 73 height 17
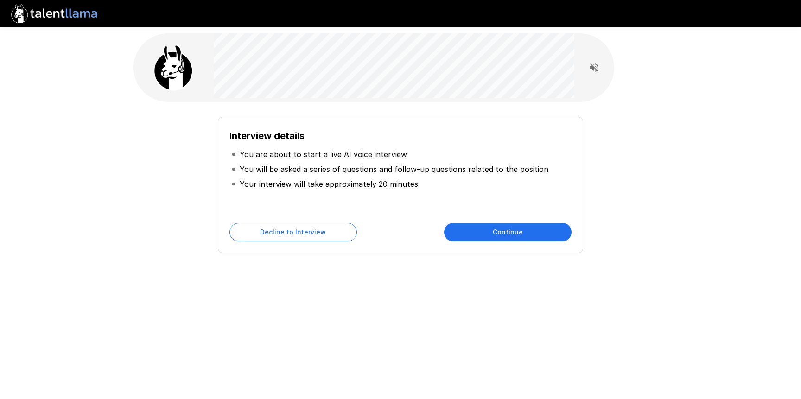
click at [521, 233] on button "Continue" at bounding box center [507, 232] width 127 height 19
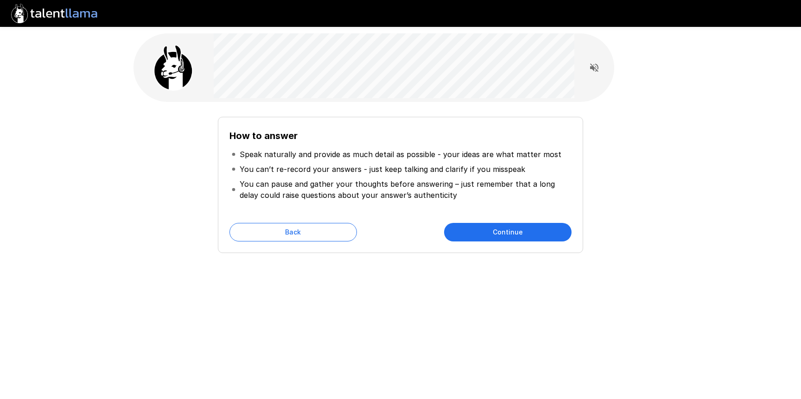
click at [521, 233] on button "Continue" at bounding box center [507, 232] width 127 height 19
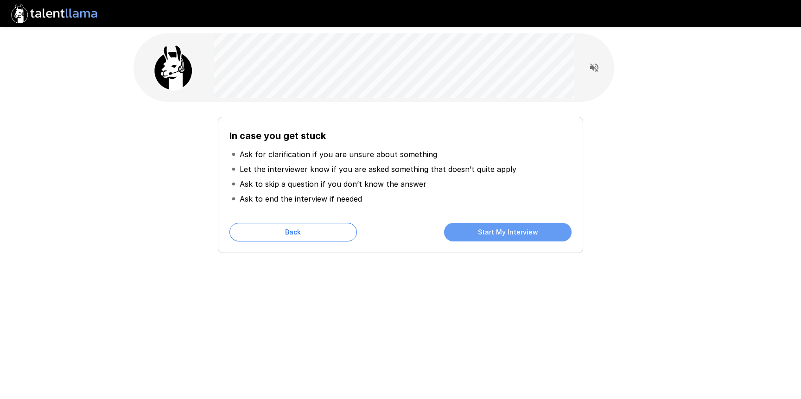
click at [521, 233] on button "Start My Interview" at bounding box center [507, 232] width 127 height 19
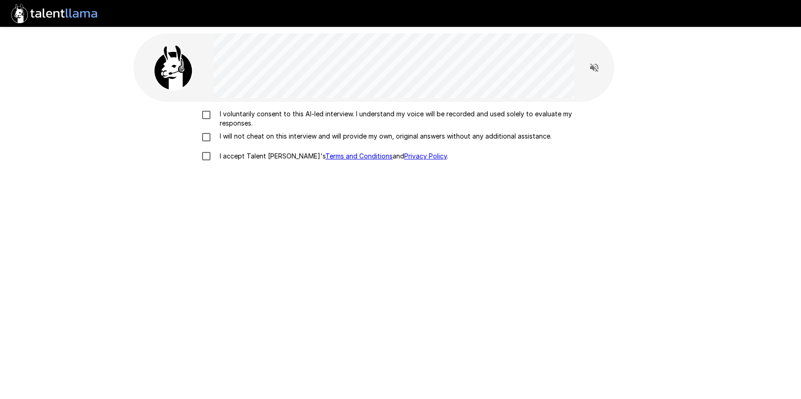
drag, startPoint x: 248, startPoint y: 114, endPoint x: 248, endPoint y: 132, distance: 18.1
click at [248, 114] on p "I voluntarily consent to this AI-led interview. I understand my voice will be r…" at bounding box center [410, 118] width 388 height 19
drag, startPoint x: 248, startPoint y: 132, endPoint x: 258, endPoint y: 154, distance: 24.0
click at [247, 132] on p "I will not cheat on this interview and will provide my own, original answers wi…" at bounding box center [383, 136] width 335 height 9
click at [259, 156] on p "I accept Talent Llama's Terms and Conditions and Privacy Policy ." at bounding box center [332, 155] width 232 height 9
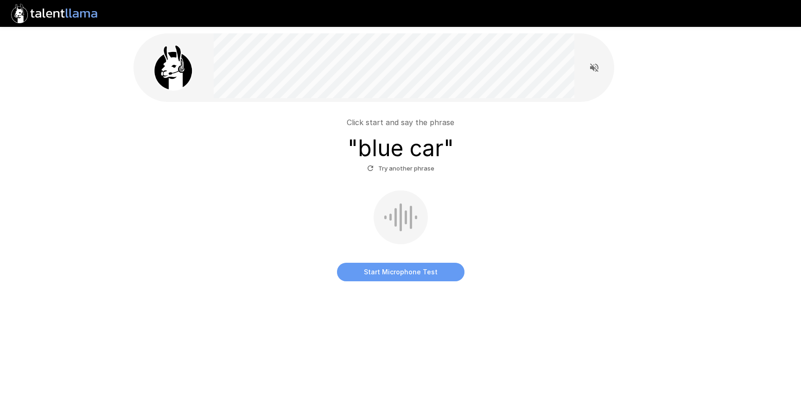
click at [411, 274] on button "Start Microphone Test" at bounding box center [400, 272] width 127 height 19
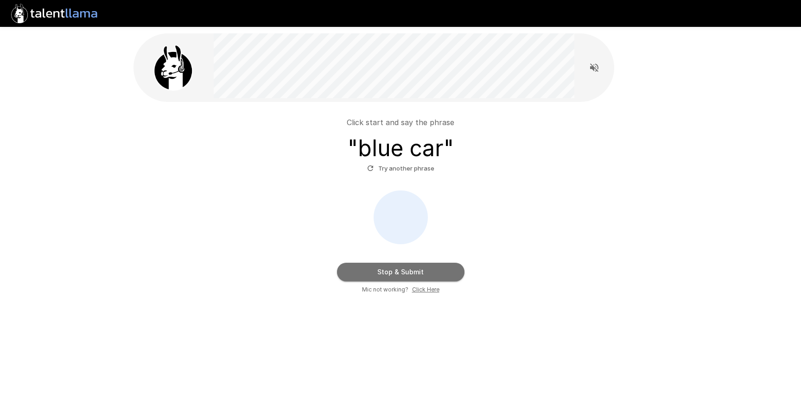
click at [411, 274] on button "Stop & Submit" at bounding box center [400, 272] width 127 height 19
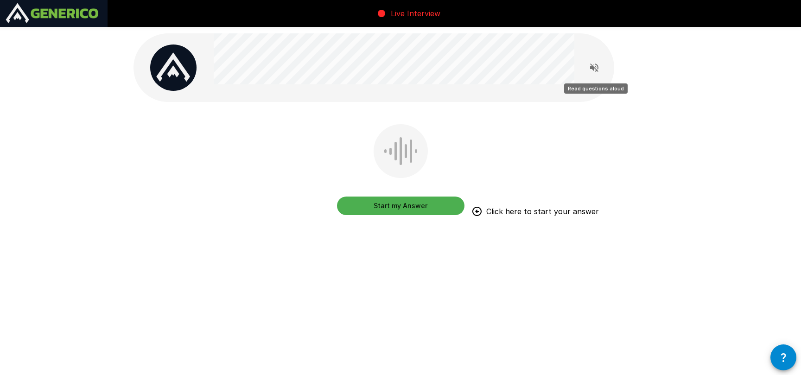
click at [593, 70] on icon "Read questions aloud" at bounding box center [593, 67] width 11 height 11
click at [590, 71] on icon "Stop reading questions aloud" at bounding box center [593, 67] width 11 height 11
click at [410, 208] on button "Start my Answer" at bounding box center [400, 205] width 127 height 19
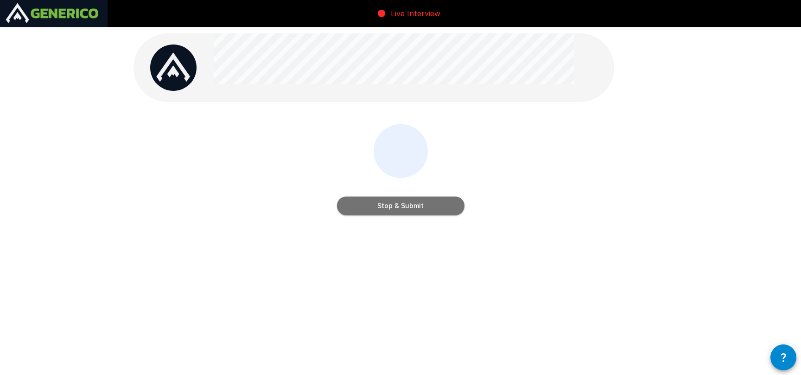
click at [430, 209] on button "Stop & Submit" at bounding box center [400, 205] width 127 height 19
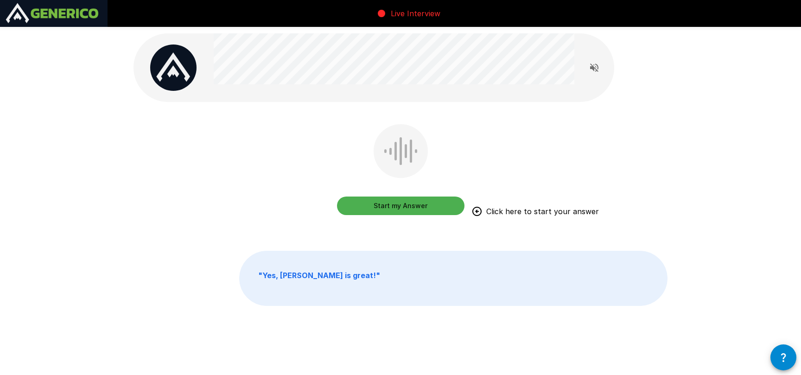
click at [409, 206] on button "Start my Answer" at bounding box center [400, 205] width 127 height 19
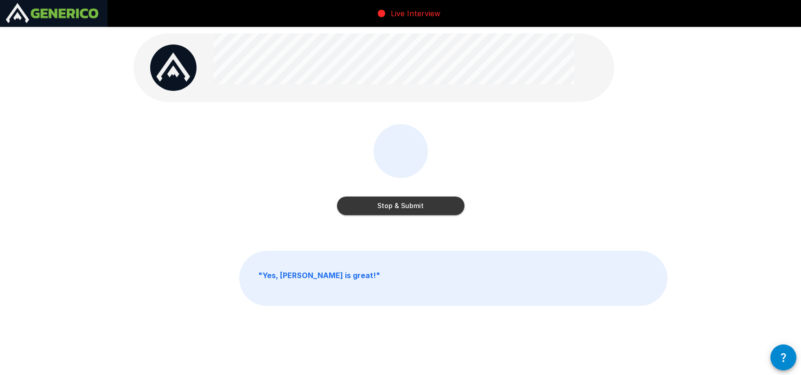
click at [459, 207] on button "Stop & Submit" at bounding box center [400, 205] width 127 height 19
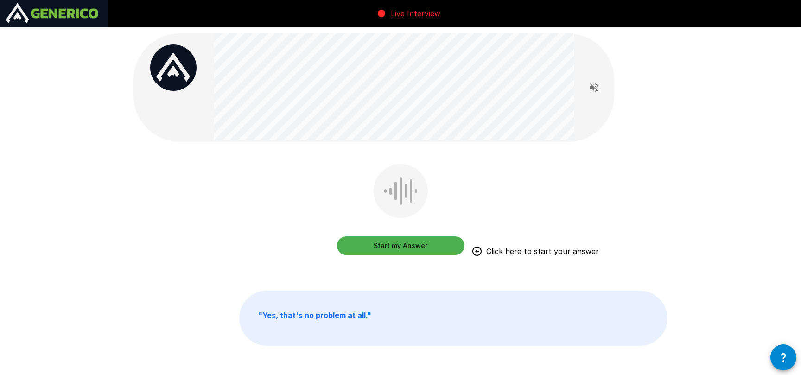
click at [411, 246] on button "Start my Answer" at bounding box center [400, 245] width 127 height 19
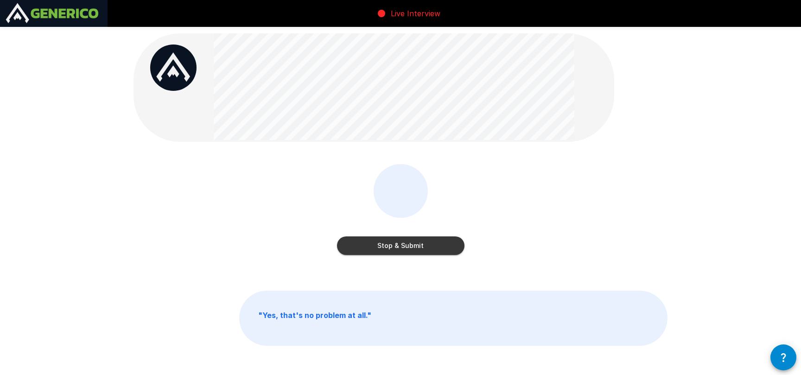
click at [436, 246] on button "Stop & Submit" at bounding box center [400, 245] width 127 height 19
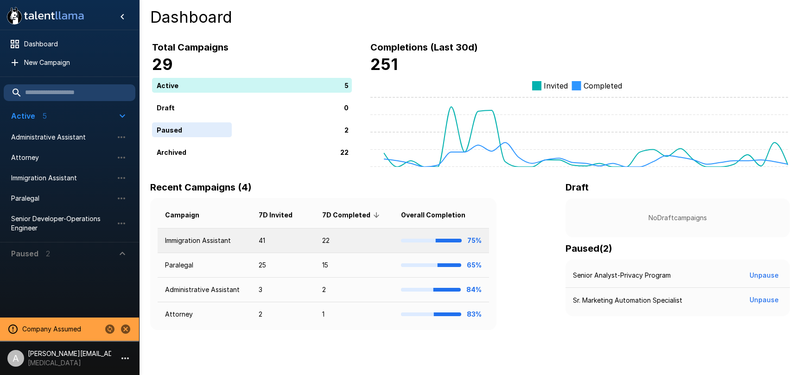
click at [308, 243] on td "41" at bounding box center [282, 240] width 63 height 25
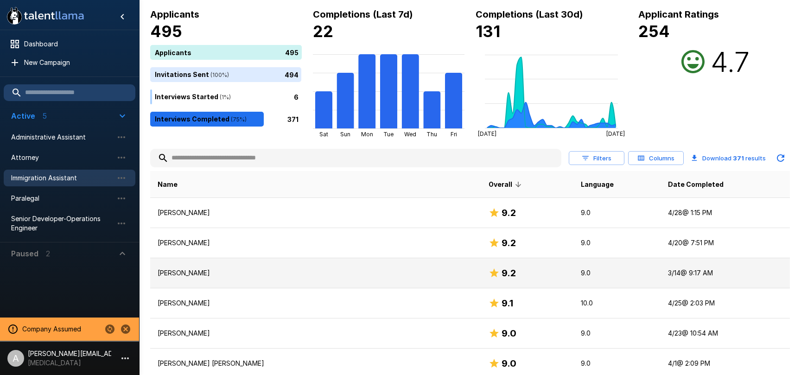
scroll to position [56, 0]
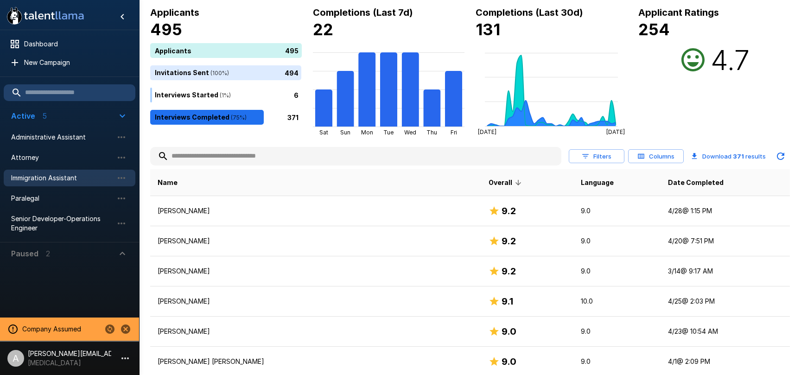
click at [639, 158] on icon "button" at bounding box center [641, 156] width 8 height 8
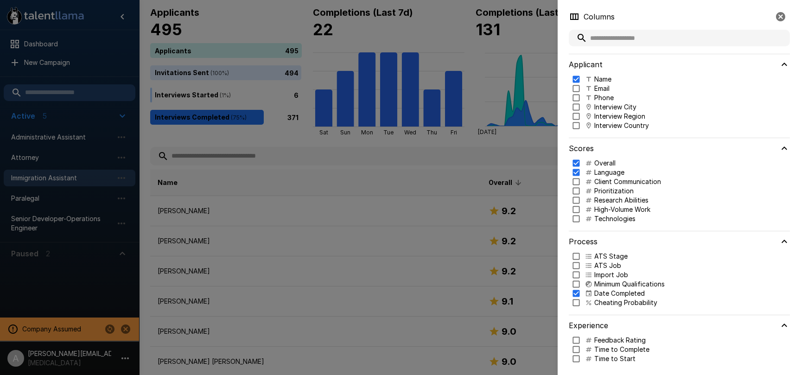
click at [594, 312] on div "ATS Stage ATS Job Import Job Minimum Qualifications Date Completed Cheating Pro…" at bounding box center [678, 283] width 221 height 63
click at [409, 191] on div at bounding box center [400, 187] width 801 height 375
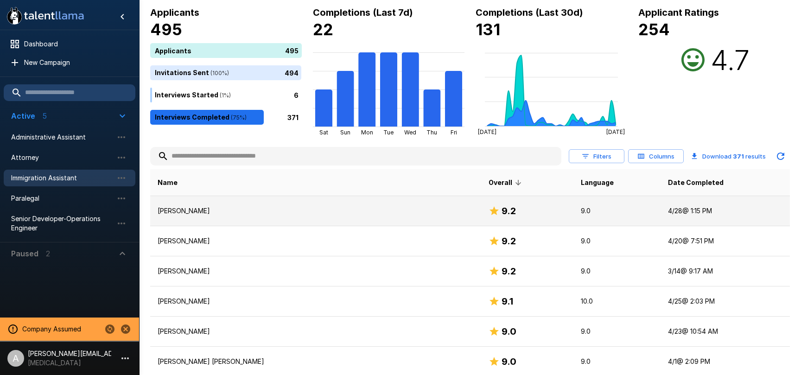
click at [488, 206] on div "9.2" at bounding box center [526, 210] width 77 height 15
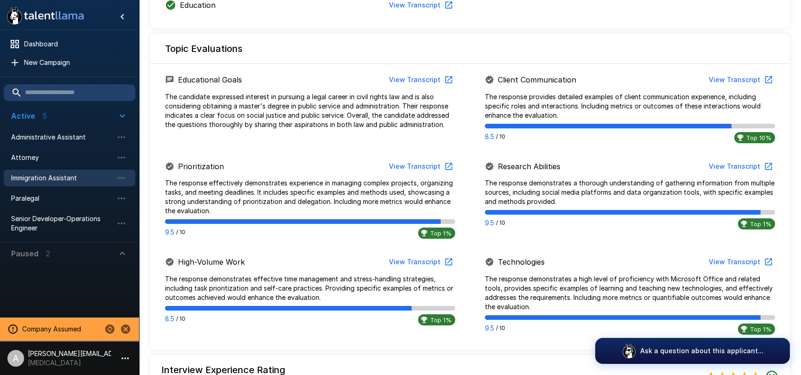
scroll to position [344, 0]
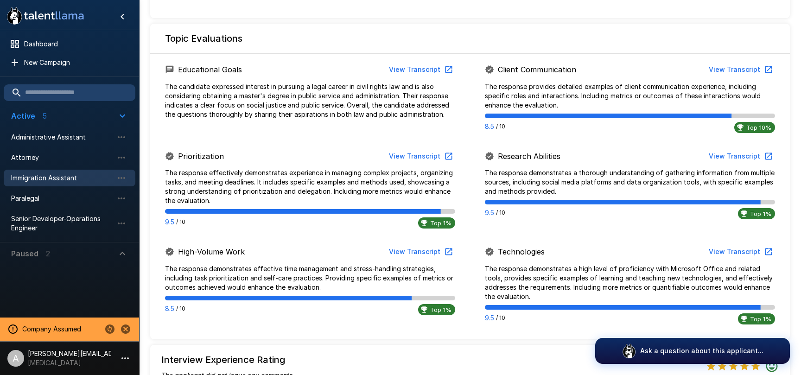
click at [739, 69] on button "View Transcript" at bounding box center [740, 69] width 70 height 17
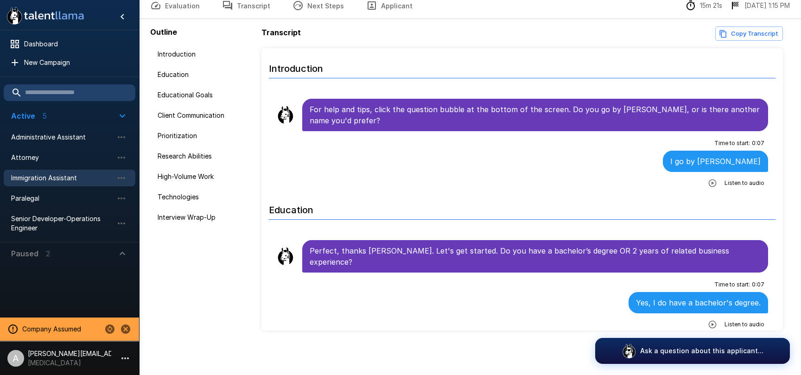
scroll to position [45, 0]
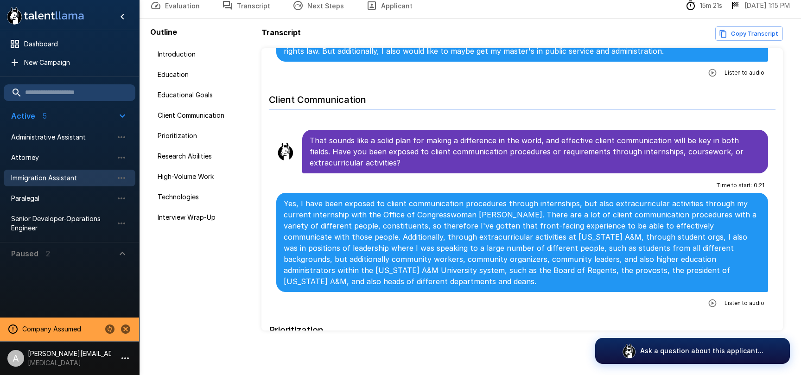
scroll to position [423, 0]
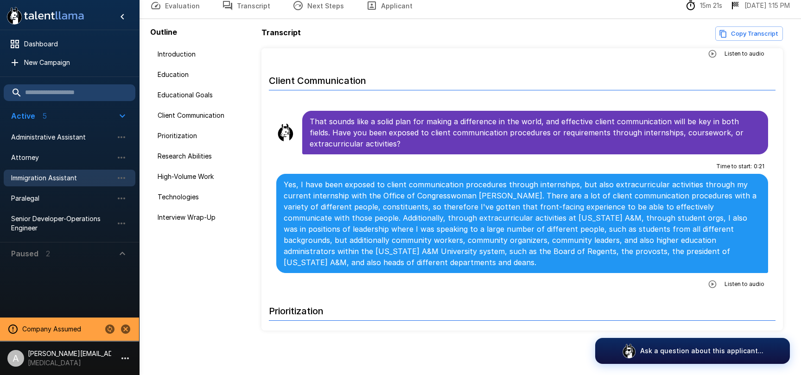
click at [713, 280] on icon "button" at bounding box center [712, 284] width 8 height 8
click at [672, 280] on icon "button" at bounding box center [673, 284] width 9 height 9
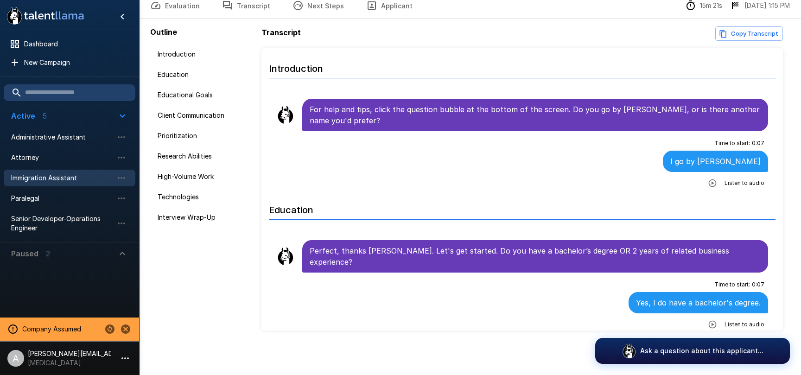
scroll to position [0, 0]
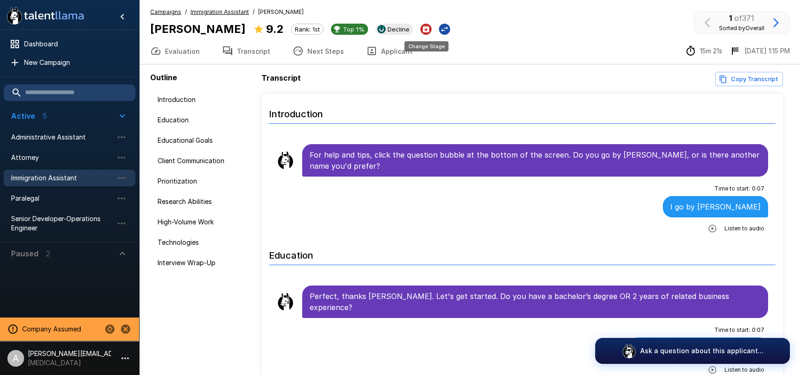
click at [440, 30] on icon "Change Stage" at bounding box center [444, 29] width 9 height 9
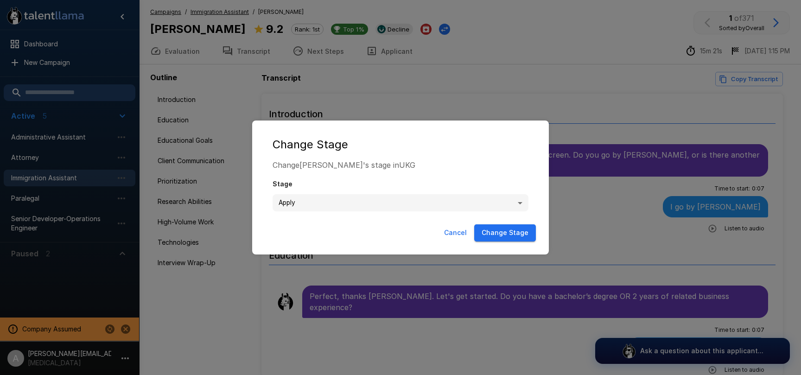
click at [408, 198] on body ".st0{fill:#FFFFFF;} .st1{fill:#76a4ed;} Dashboard New Campaign Active 5 Adminis…" at bounding box center [400, 187] width 801 height 375
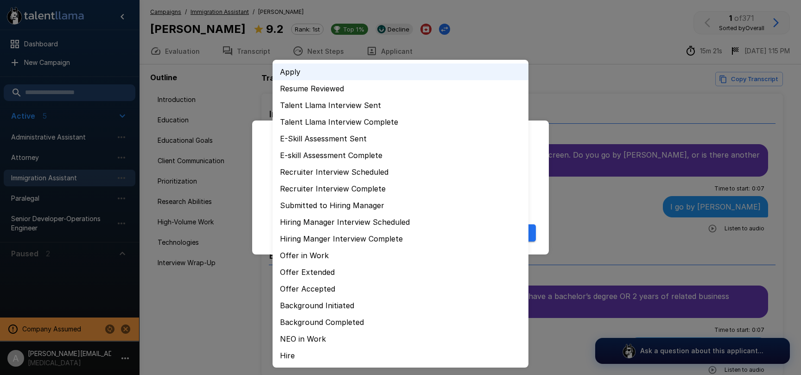
click at [583, 85] on div at bounding box center [400, 187] width 801 height 375
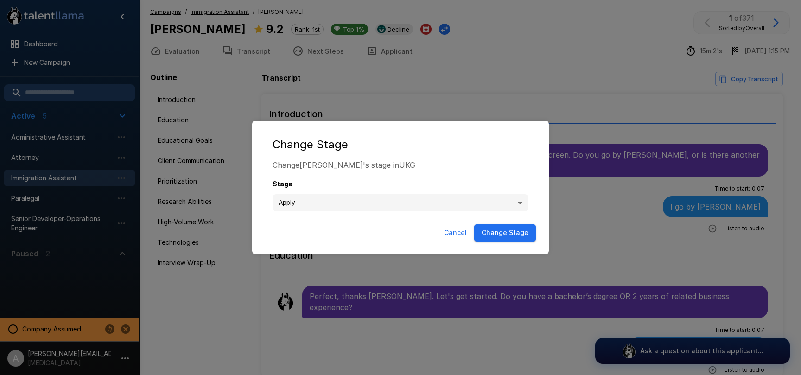
click at [453, 234] on button "Cancel" at bounding box center [455, 232] width 30 height 17
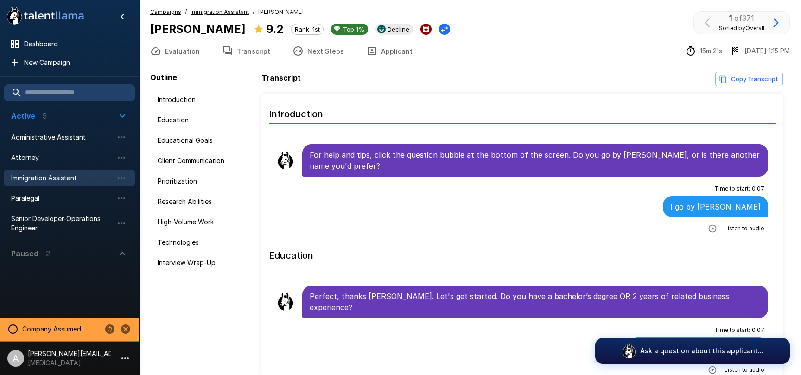
click at [422, 31] on icon "Archive Applicant" at bounding box center [425, 29] width 6 height 6
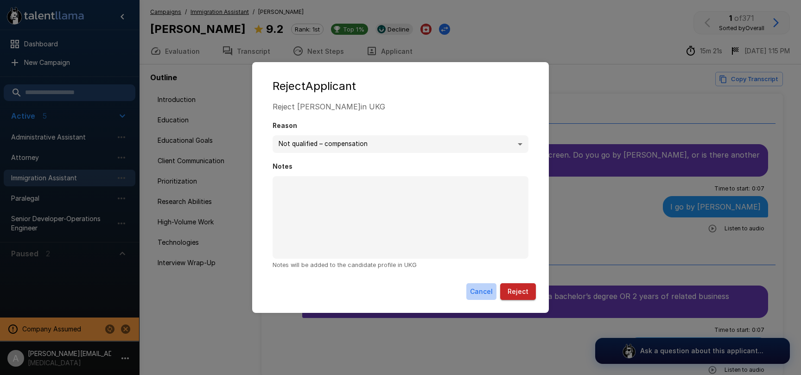
click at [478, 293] on button "Cancel" at bounding box center [481, 291] width 30 height 17
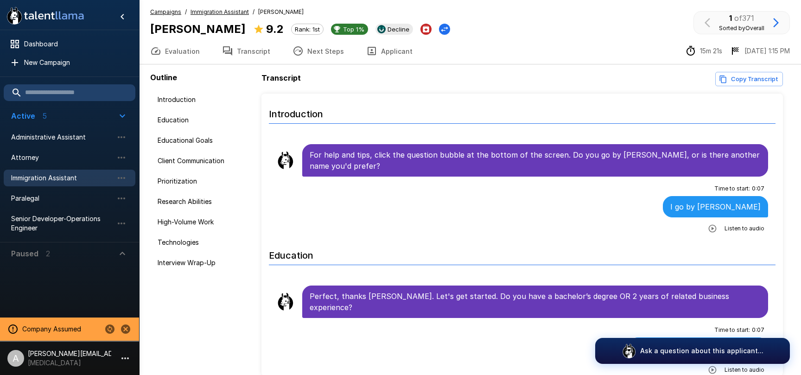
click at [230, 12] on u "Immigration Assistant" at bounding box center [219, 11] width 58 height 7
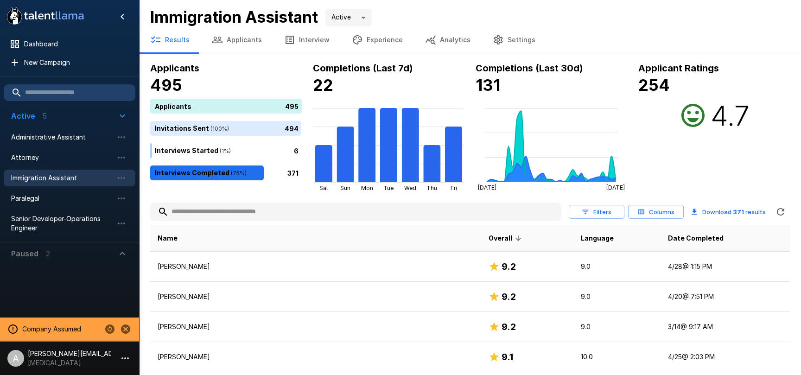
click at [429, 41] on button "Analytics" at bounding box center [448, 40] width 68 height 26
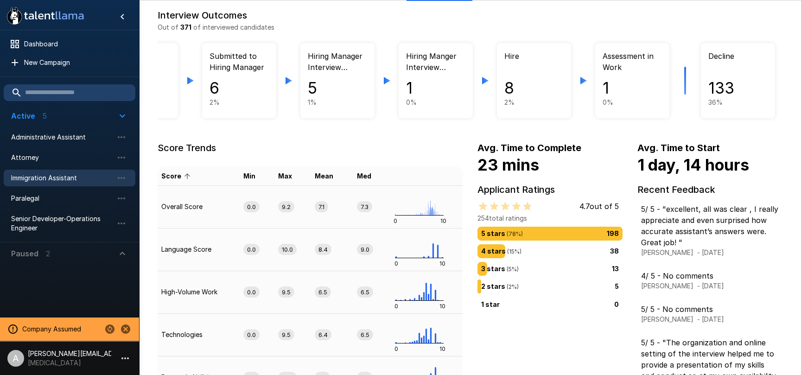
scroll to position [80, 0]
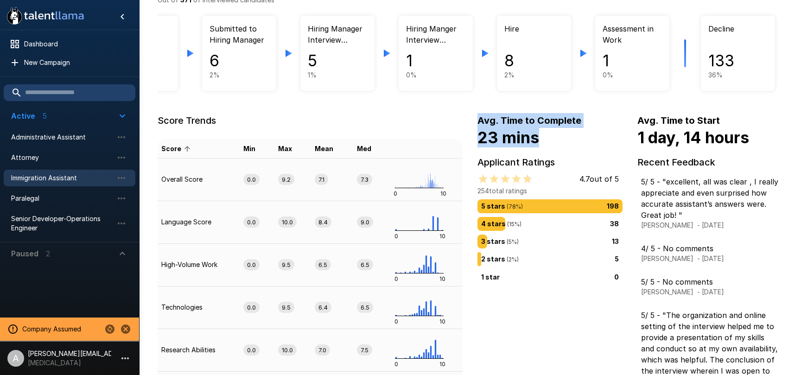
drag, startPoint x: 473, startPoint y: 121, endPoint x: 550, endPoint y: 138, distance: 79.6
click at [550, 138] on div "Avg. Time to Complete 23 mins Avg. Time to Start 1 day, 14 hours Applicant Rati…" at bounding box center [622, 321] width 320 height 446
click at [550, 138] on h4 "23 mins" at bounding box center [549, 137] width 145 height 19
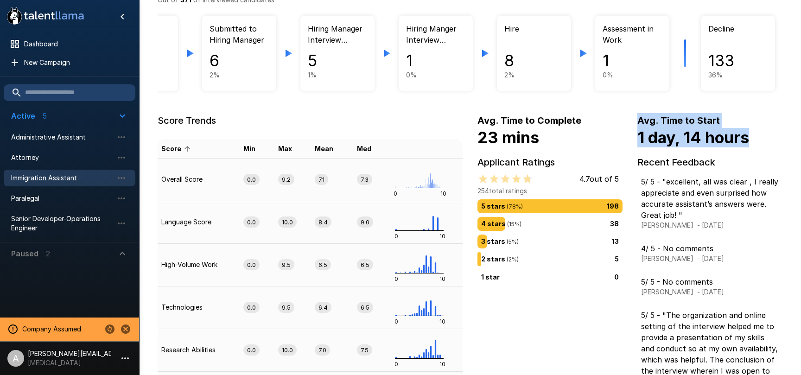
drag, startPoint x: 635, startPoint y: 117, endPoint x: 774, endPoint y: 141, distance: 140.6
click at [774, 141] on div "Avg. Time to Start 1 day, 14 hours" at bounding box center [702, 130] width 160 height 34
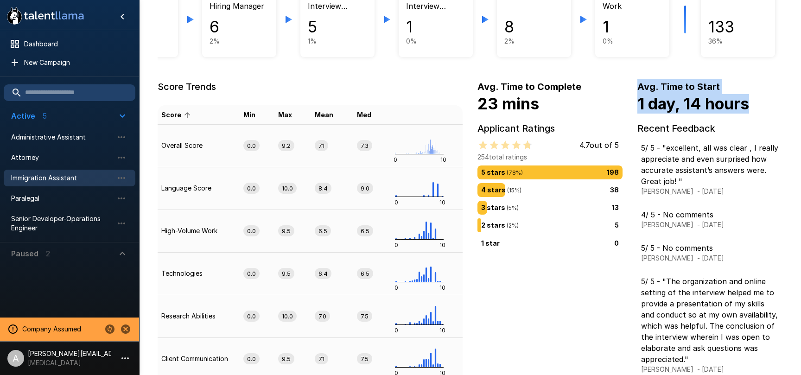
scroll to position [124, 0]
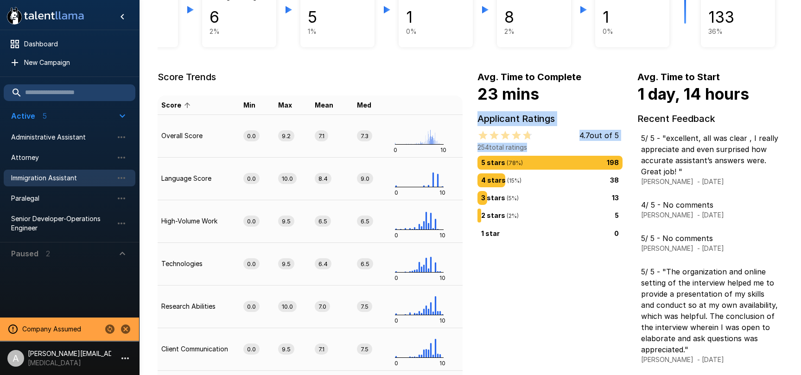
drag, startPoint x: 547, startPoint y: 150, endPoint x: 499, endPoint y: 126, distance: 53.5
click at [475, 121] on div "Avg. Time to Complete 23 mins Avg. Time to Start 1 day, 14 hours Applicant Rati…" at bounding box center [622, 278] width 320 height 446
drag, startPoint x: 551, startPoint y: 140, endPoint x: 575, endPoint y: 136, distance: 24.4
click at [552, 139] on div "0.1 Stars 0.2 Stars 0.3 Stars 0.4 Stars 0.5 Stars 0.6 Stars 0.7 Stars 0.8 Stars…" at bounding box center [547, 135] width 141 height 11
click at [531, 215] on div "2 stars ( 2 %) 5" at bounding box center [550, 215] width 138 height 10
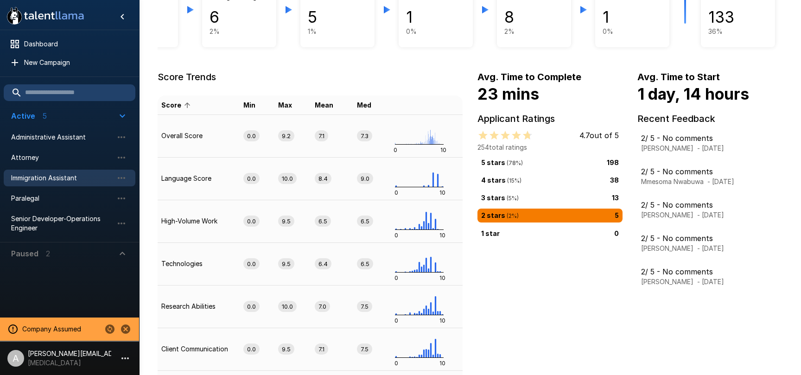
click at [555, 195] on div "3 stars ( 5 %) 13" at bounding box center [550, 198] width 138 height 10
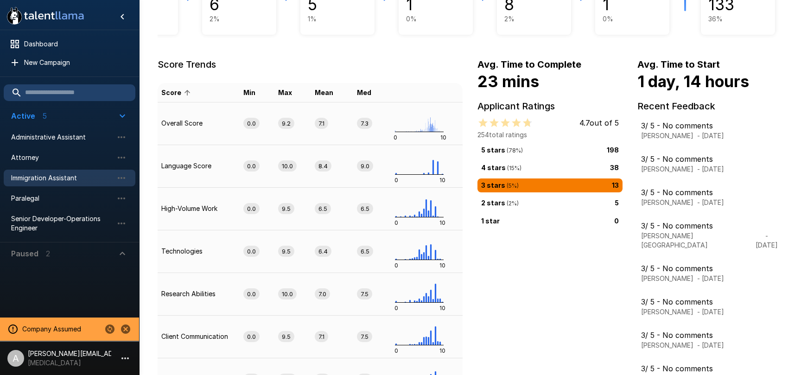
scroll to position [85, 0]
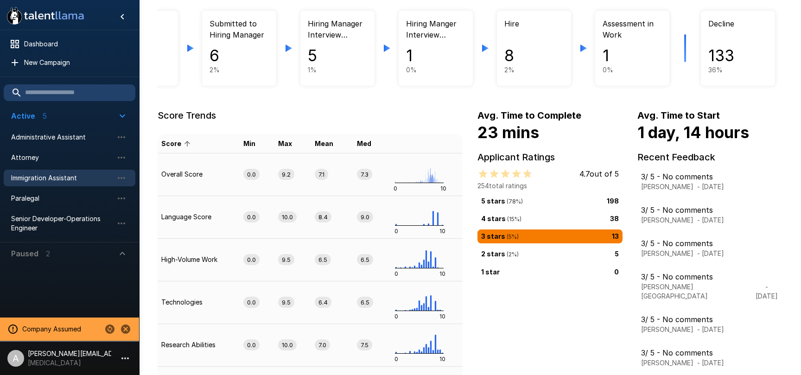
click at [590, 216] on div "4 stars ( 15 %) 38" at bounding box center [550, 219] width 138 height 10
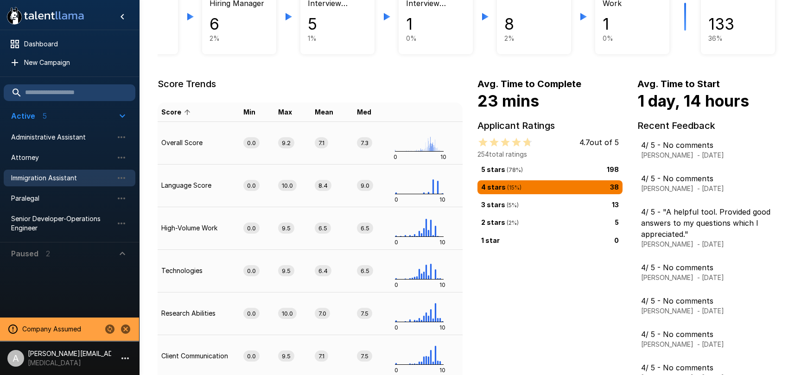
scroll to position [0, 0]
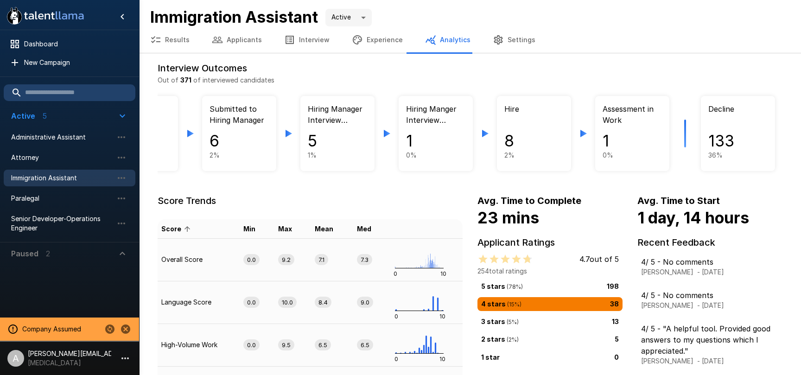
click at [222, 40] on button "Applicants" at bounding box center [237, 40] width 72 height 26
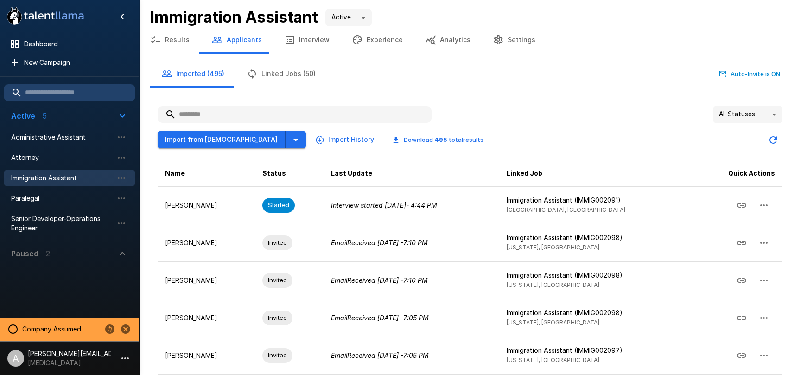
click at [174, 45] on button "Results" at bounding box center [170, 40] width 62 height 26
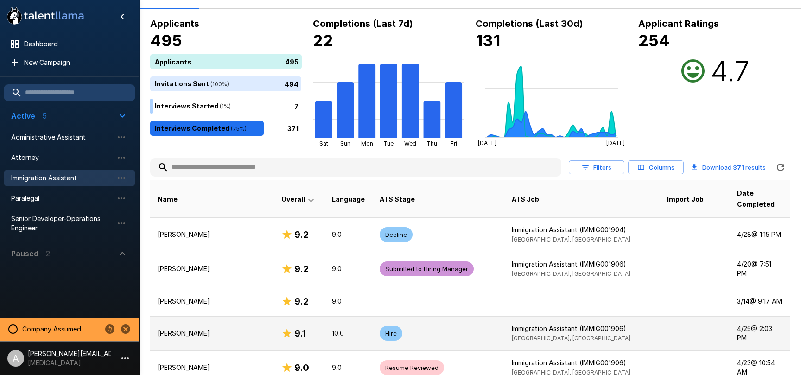
scroll to position [82, 0]
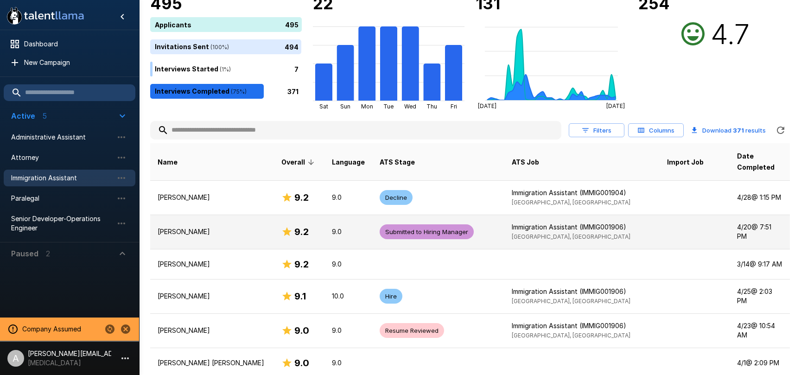
click at [519, 222] on p "Immigration Assistant (IMMIG001906)" at bounding box center [581, 226] width 140 height 9
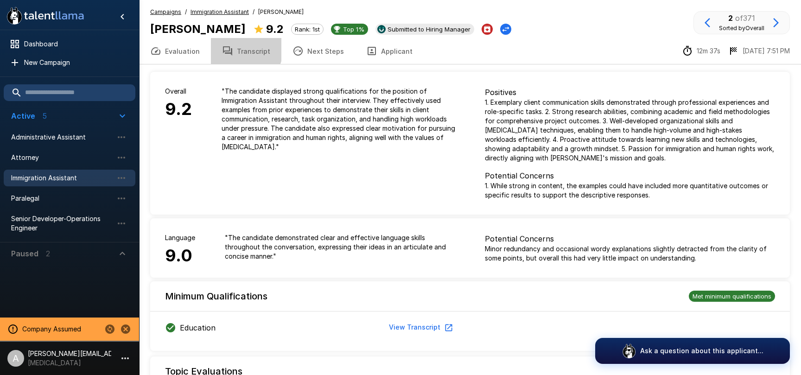
click at [225, 45] on button "Transcript" at bounding box center [246, 51] width 70 height 26
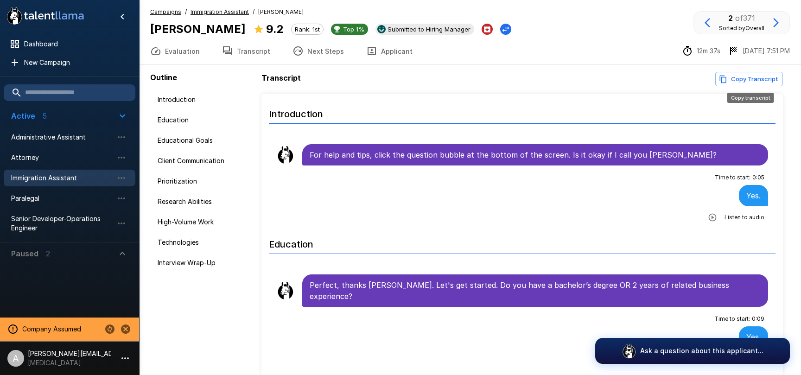
click at [733, 81] on button "Copy Transcript" at bounding box center [749, 79] width 68 height 14
click at [205, 10] on u "Immigration Assistant" at bounding box center [219, 11] width 58 height 7
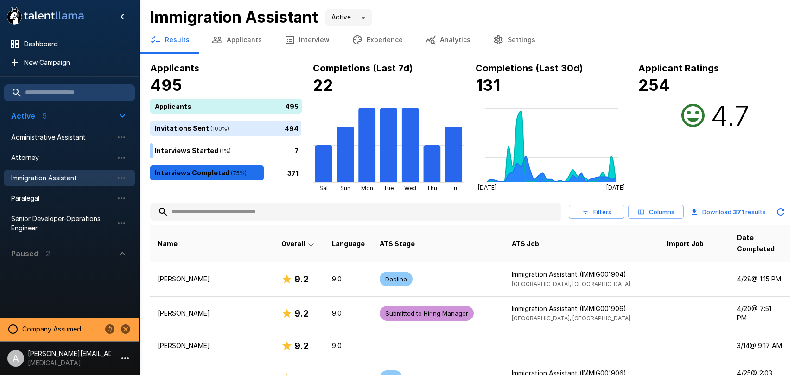
click at [290, 44] on icon "button" at bounding box center [289, 39] width 11 height 11
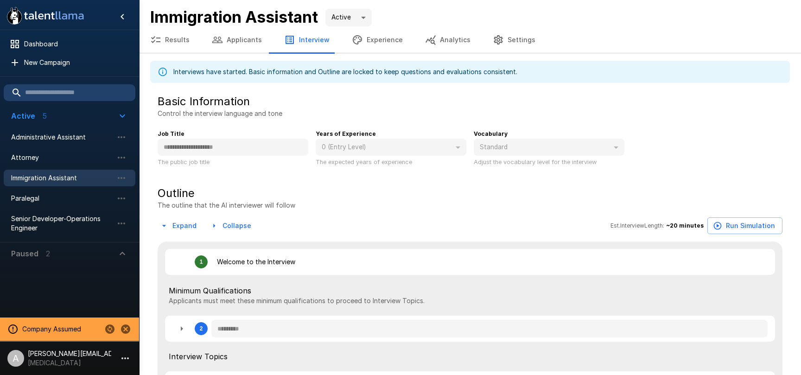
type textarea "*"
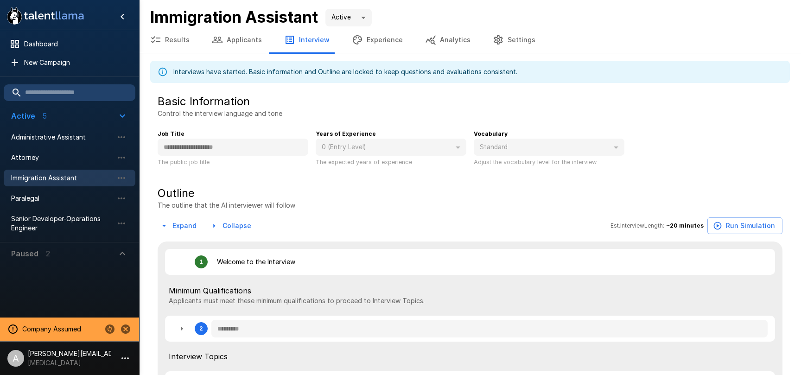
type textarea "*"
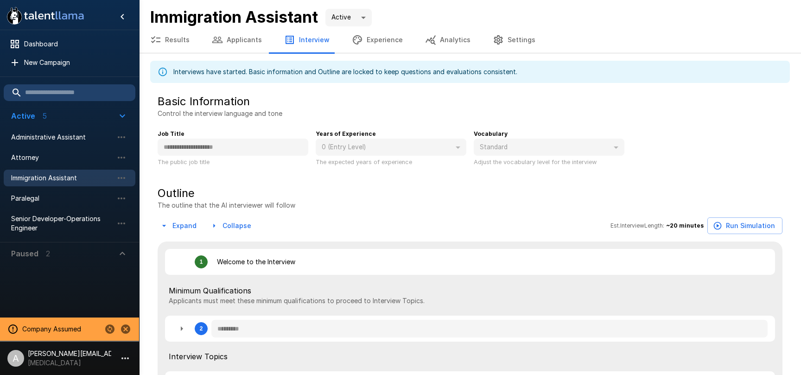
type textarea "*"
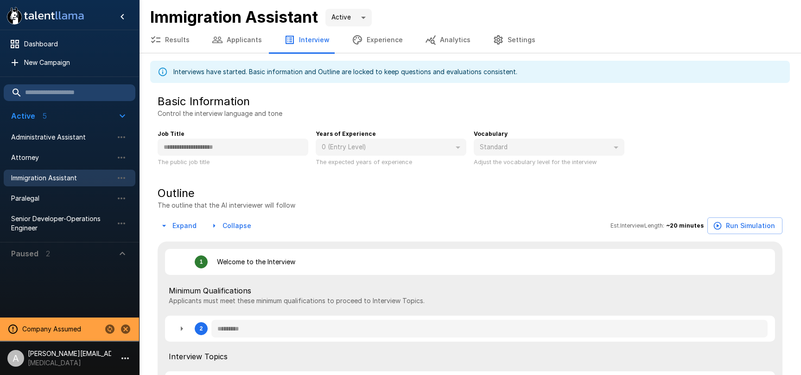
type textarea "*"
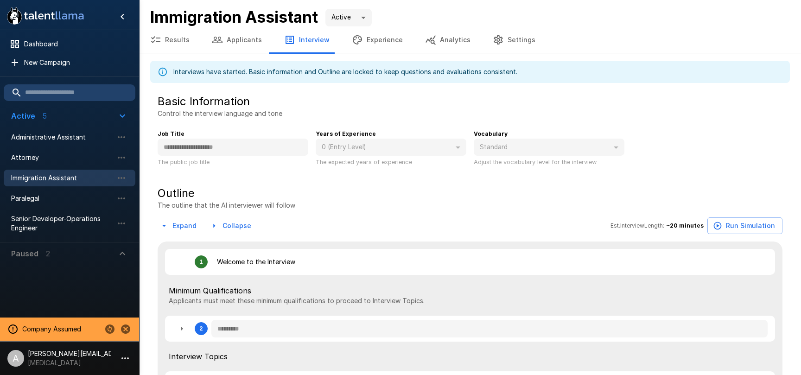
type textarea "*"
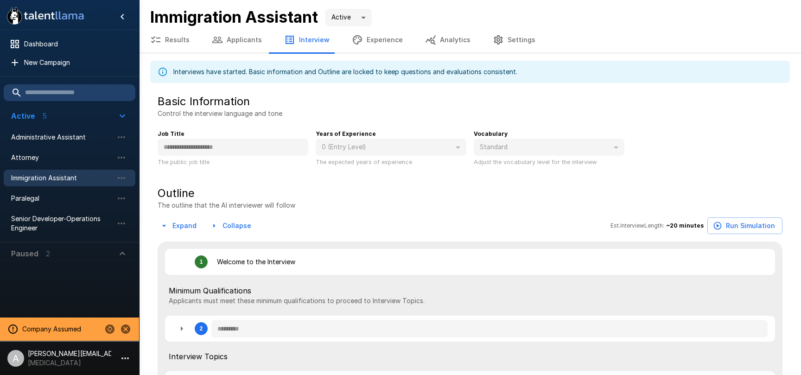
type textarea "*"
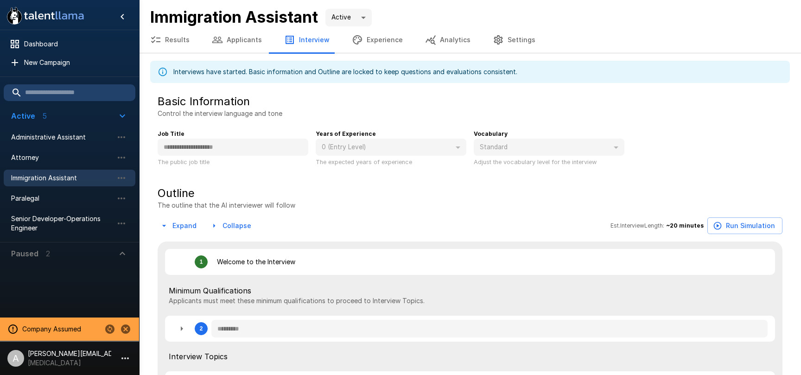
type textarea "*"
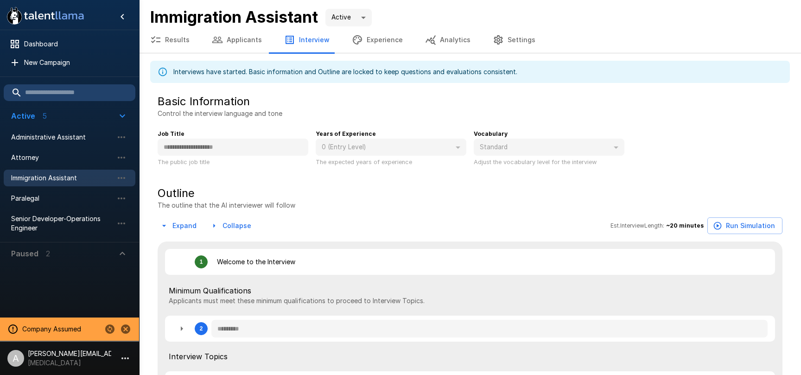
type textarea "*"
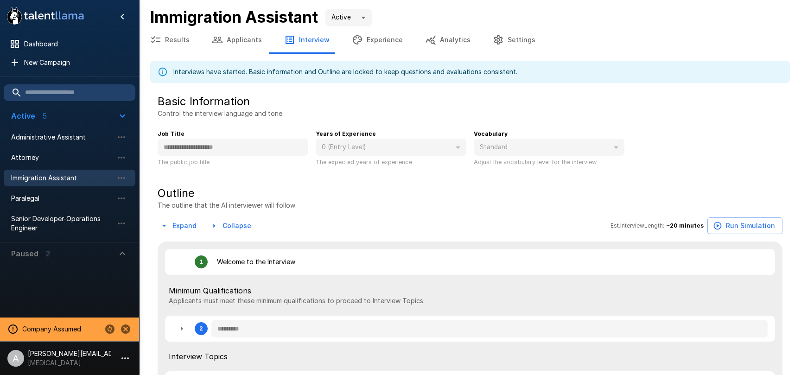
type textarea "*"
drag, startPoint x: 170, startPoint y: 37, endPoint x: 178, endPoint y: 37, distance: 8.8
click at [170, 37] on button "Results" at bounding box center [170, 40] width 62 height 26
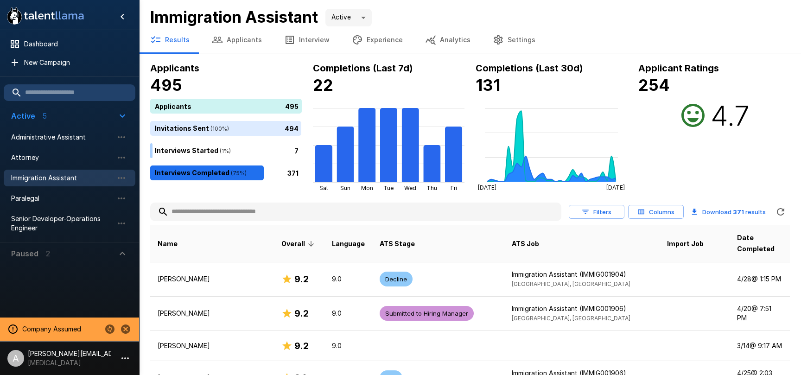
click at [613, 213] on button "Filters" at bounding box center [596, 212] width 56 height 14
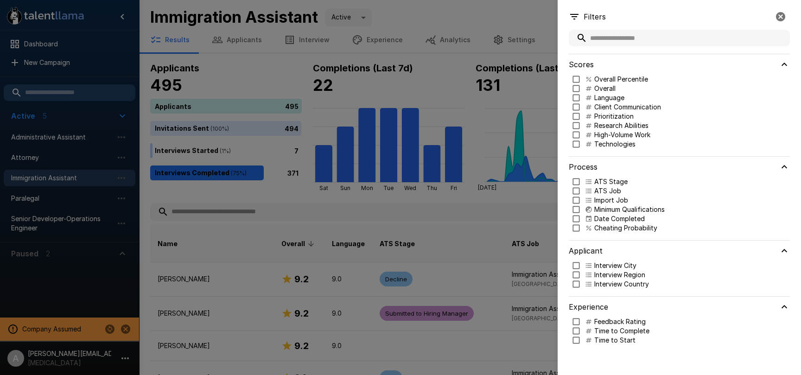
click at [523, 229] on div at bounding box center [400, 187] width 801 height 375
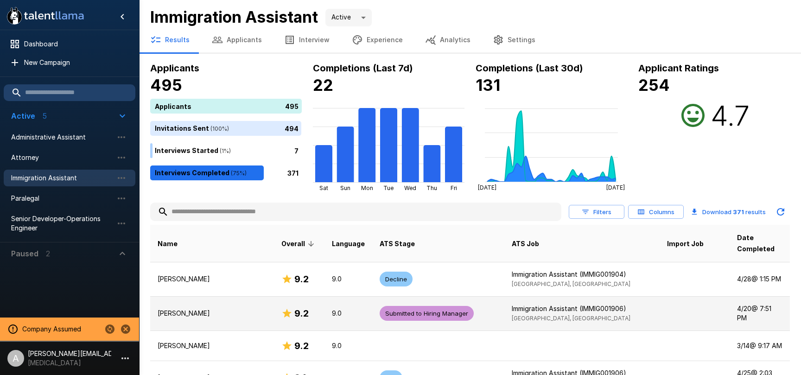
click at [466, 296] on td "Submitted to Hiring Manager" at bounding box center [438, 313] width 132 height 34
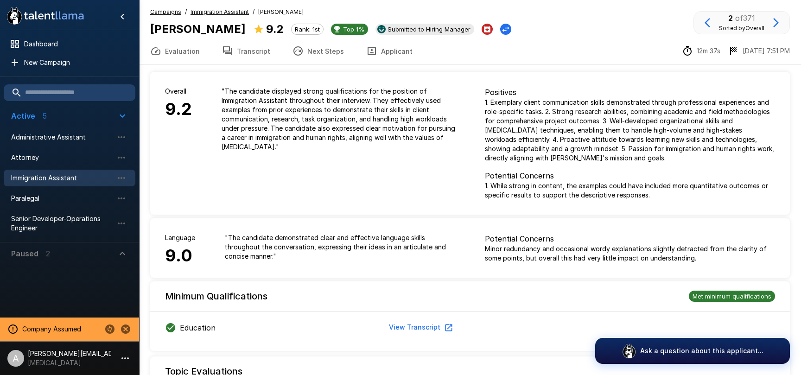
click at [200, 14] on u "Immigration Assistant" at bounding box center [219, 11] width 58 height 7
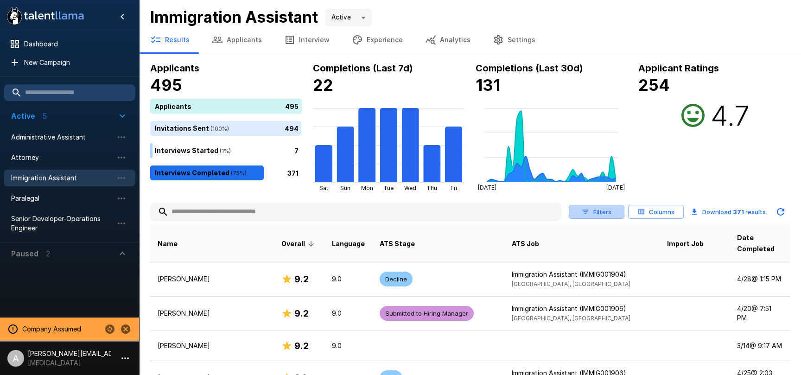
click at [602, 210] on button "Filters" at bounding box center [596, 212] width 56 height 14
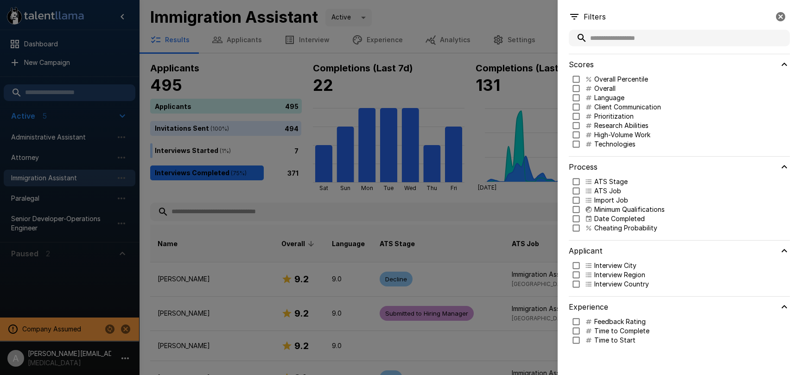
click at [602, 127] on p "Research Abilities" at bounding box center [621, 125] width 54 height 9
type input "***"
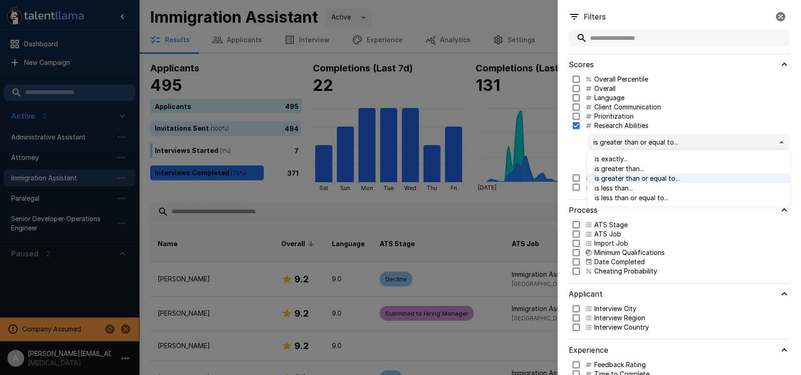
click at [634, 142] on body ".st0{fill:#FFFFFF;} .st1{fill:#76a4ed;} Dashboard New Campaign Active 5 Adminis…" at bounding box center [400, 187] width 801 height 375
click at [671, 107] on div at bounding box center [400, 187] width 801 height 375
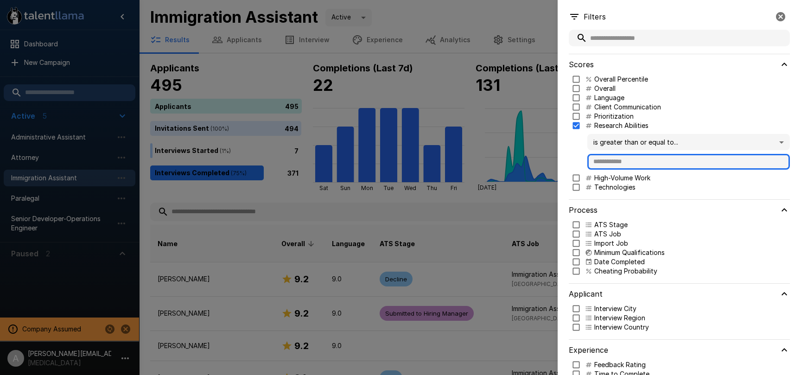
click at [632, 160] on input "text" at bounding box center [688, 162] width 202 height 16
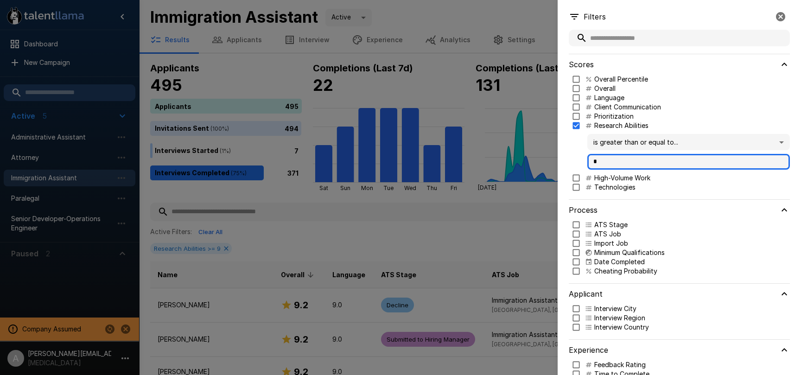
type input "*"
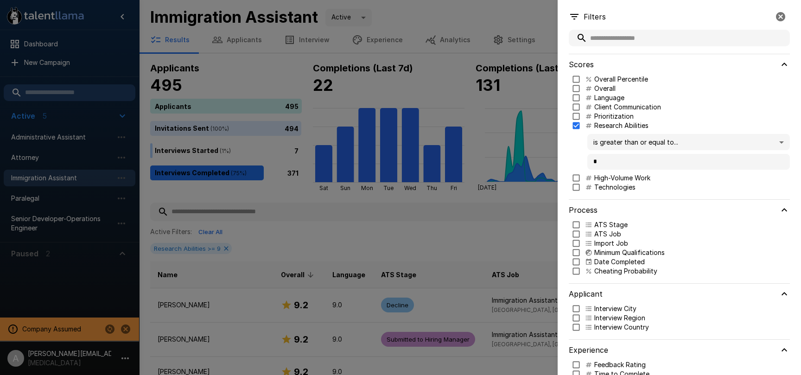
click at [469, 226] on div at bounding box center [400, 187] width 801 height 375
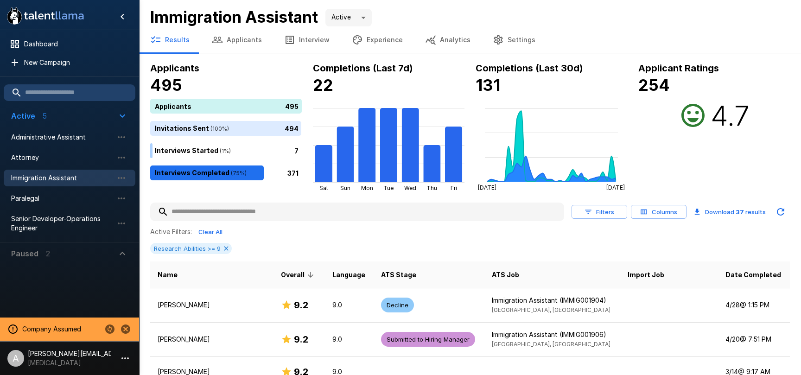
click at [648, 212] on icon "button" at bounding box center [643, 212] width 8 height 8
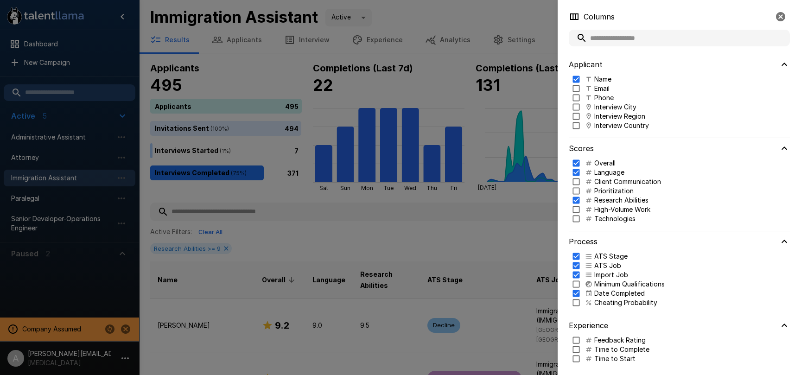
click at [531, 201] on div at bounding box center [400, 187] width 801 height 375
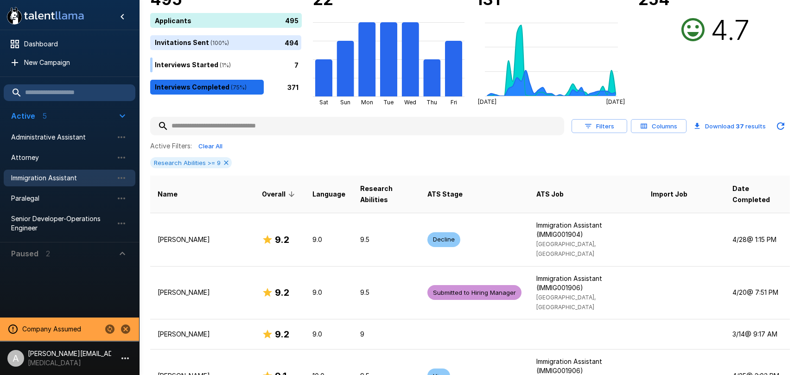
scroll to position [80, 0]
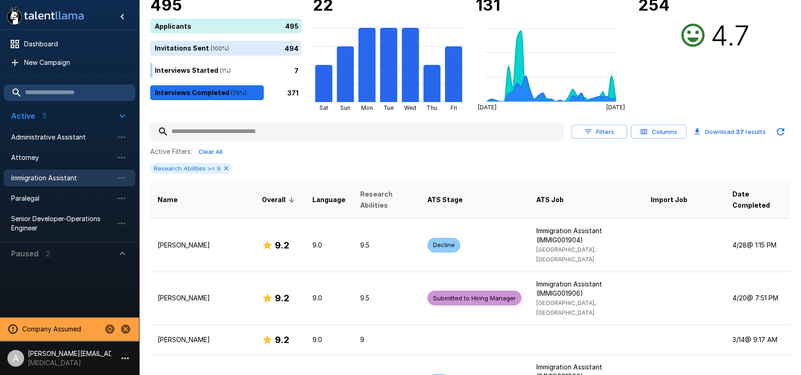
click at [360, 202] on span "Research Abilities" at bounding box center [386, 200] width 52 height 22
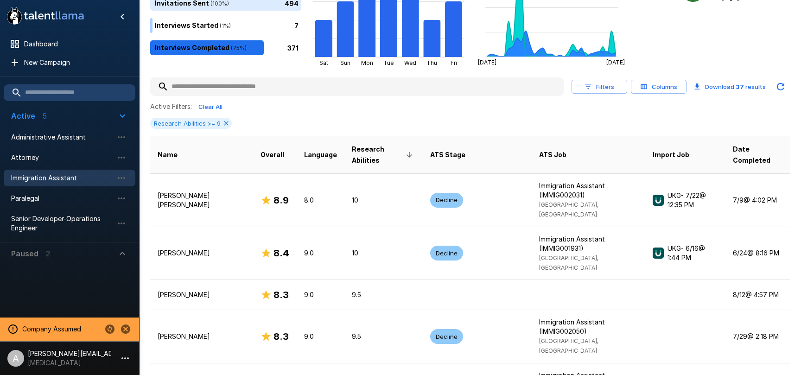
scroll to position [109, 0]
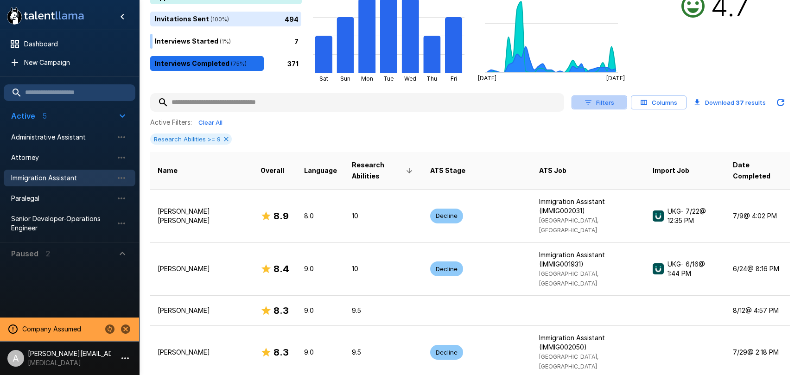
click at [615, 102] on button "Filters" at bounding box center [599, 102] width 56 height 14
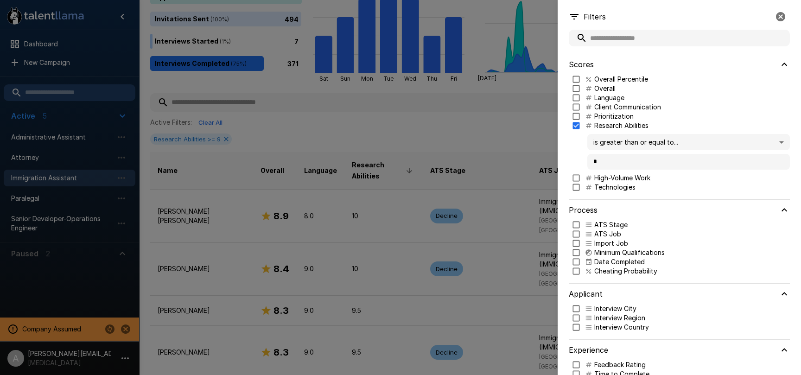
drag, startPoint x: 508, startPoint y: 135, endPoint x: 513, endPoint y: 137, distance: 5.3
click at [508, 135] on div at bounding box center [400, 187] width 801 height 375
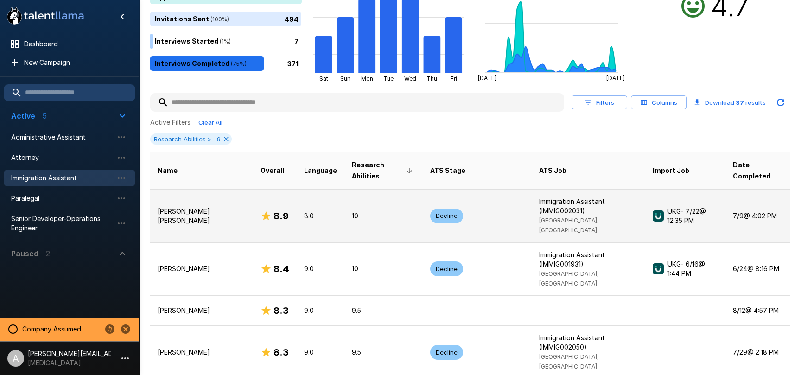
click at [388, 202] on td "10" at bounding box center [383, 215] width 78 height 53
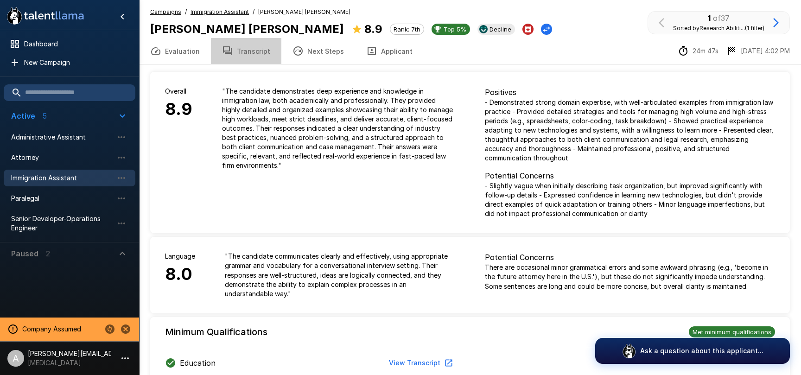
drag, startPoint x: 254, startPoint y: 55, endPoint x: 293, endPoint y: 58, distance: 39.0
click at [254, 55] on button "Transcript" at bounding box center [246, 51] width 70 height 26
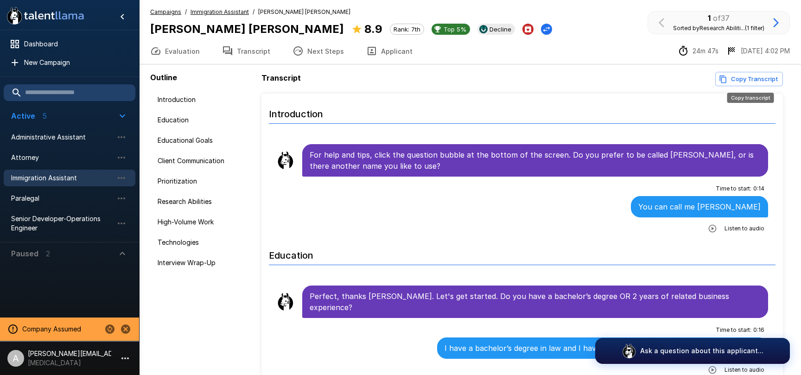
click at [744, 78] on button "Copy Transcript" at bounding box center [749, 79] width 68 height 14
click at [530, 90] on div "Transcript Copy Transcript Introduction For help and tips, click the question b…" at bounding box center [524, 224] width 526 height 304
click at [228, 12] on u "Immigration Assistant" at bounding box center [219, 11] width 58 height 7
